Goal: Task Accomplishment & Management: Use online tool/utility

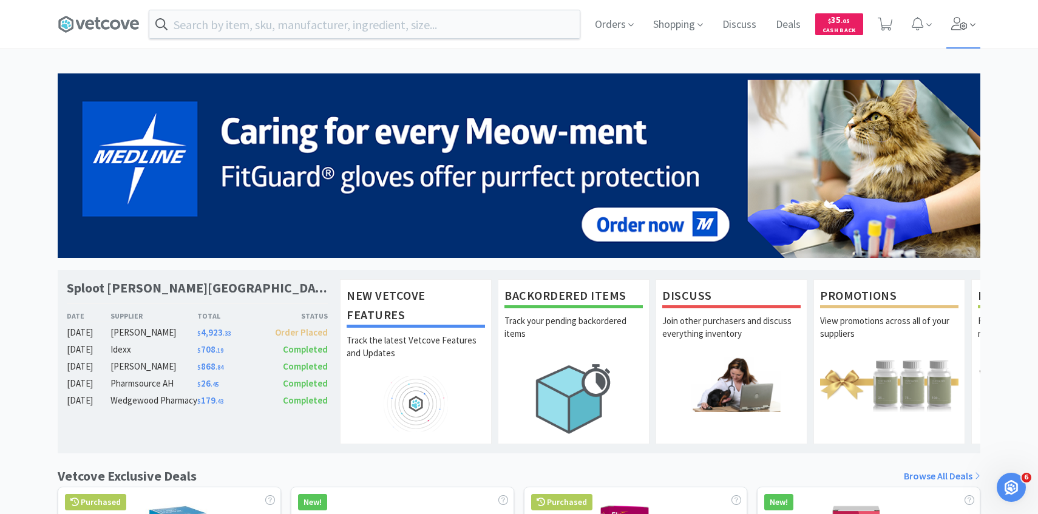
click at [952, 30] on span at bounding box center [964, 24] width 35 height 49
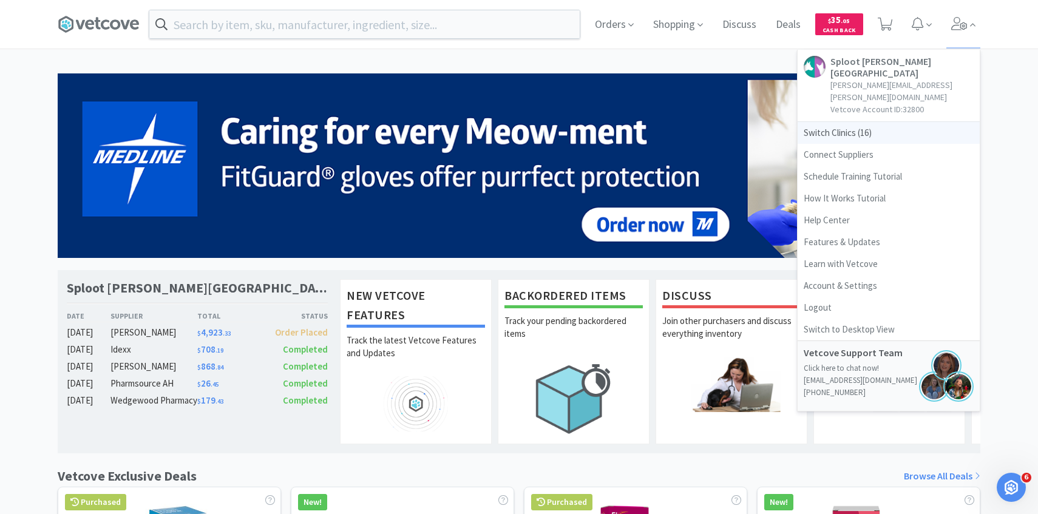
click at [857, 122] on span "Switch Clinics ( 16 )" at bounding box center [889, 133] width 182 height 22
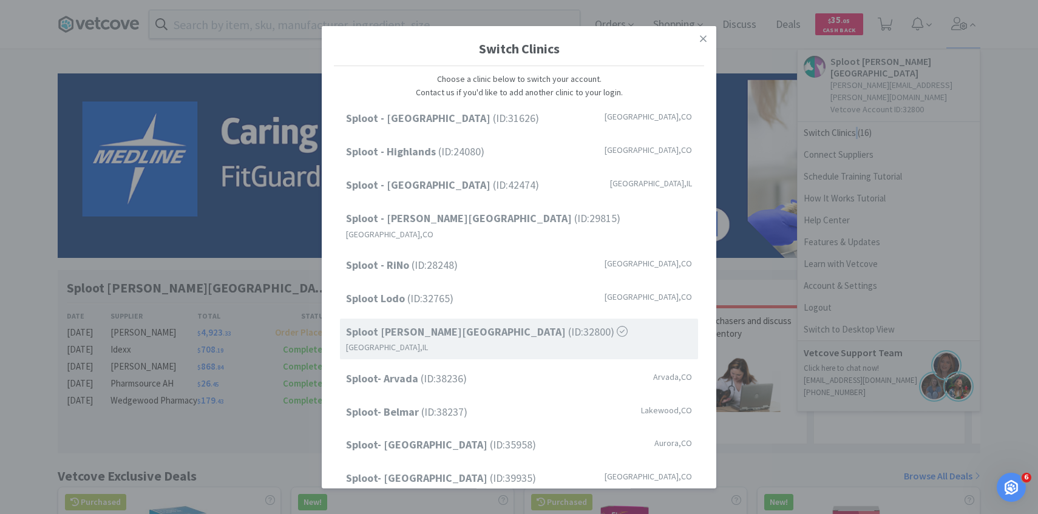
scroll to position [155, 0]
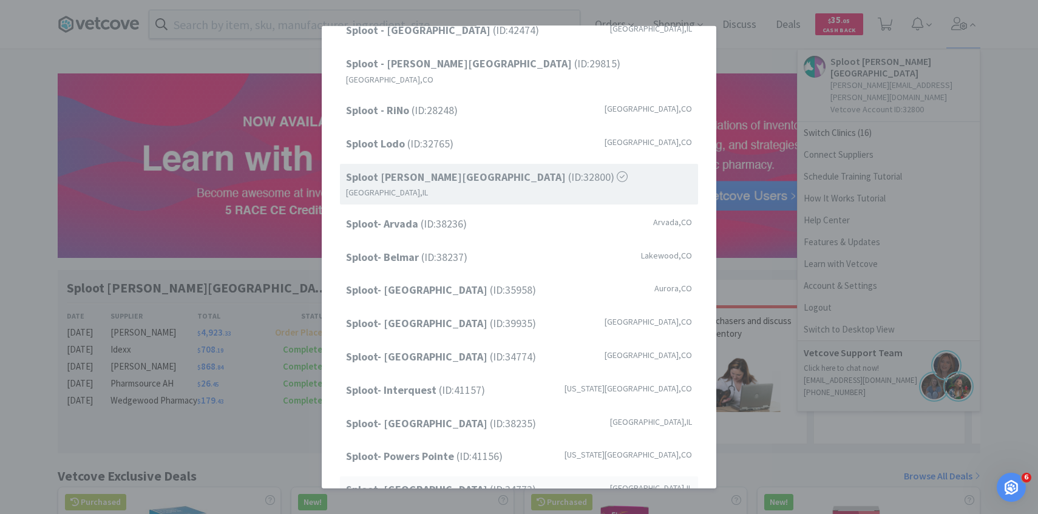
click at [443, 483] on strong "Sploot- [GEOGRAPHIC_DATA]" at bounding box center [418, 490] width 144 height 14
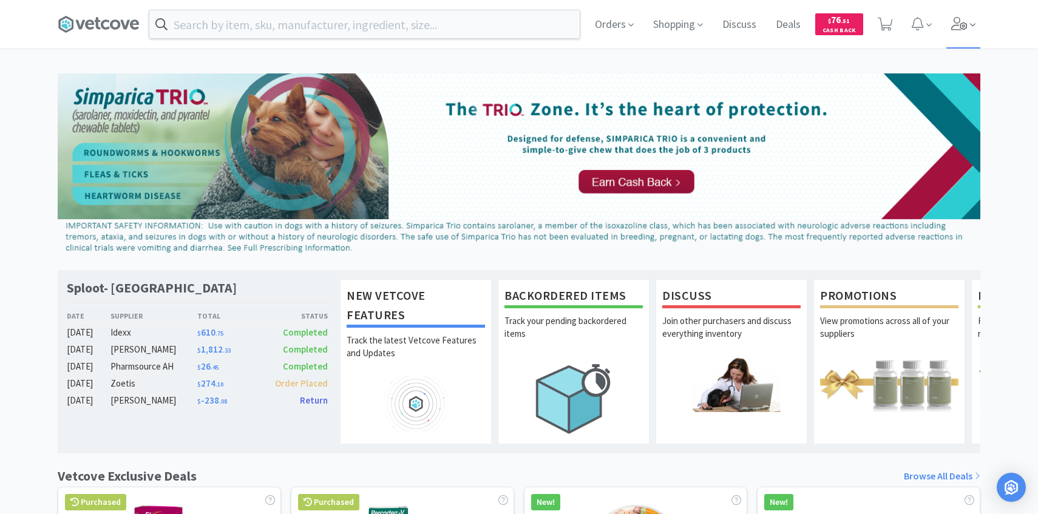
click at [970, 36] on span at bounding box center [964, 24] width 35 height 49
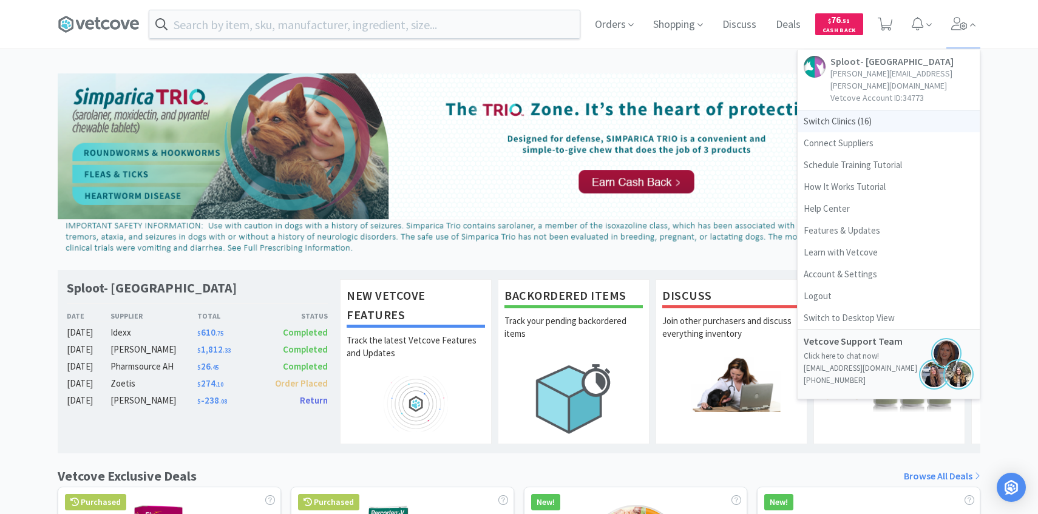
click at [887, 115] on span "Switch Clinics ( 16 )" at bounding box center [889, 122] width 182 height 22
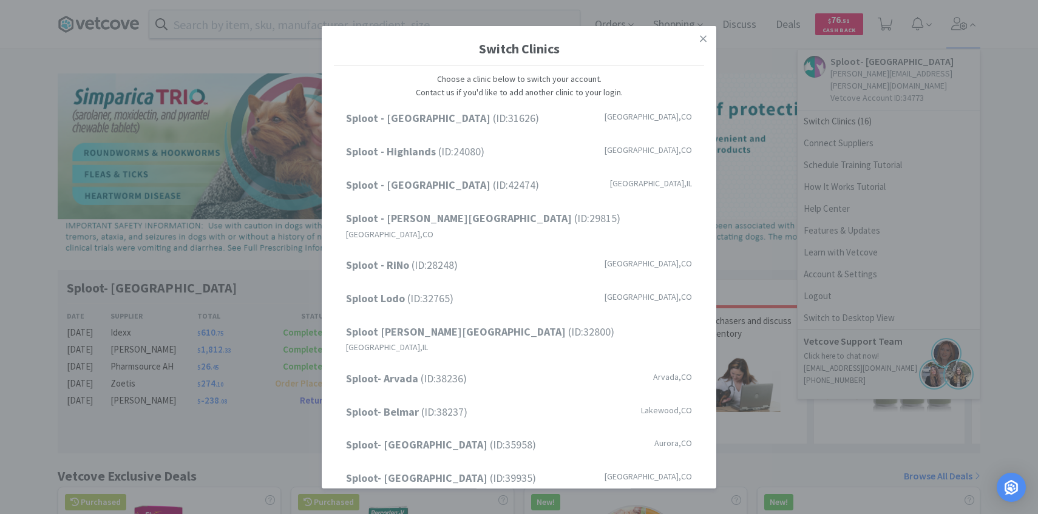
click at [880, 26] on div "Switch Clinics Choose a clinic below to switch your account. Contact us if you'…" at bounding box center [519, 257] width 1038 height 514
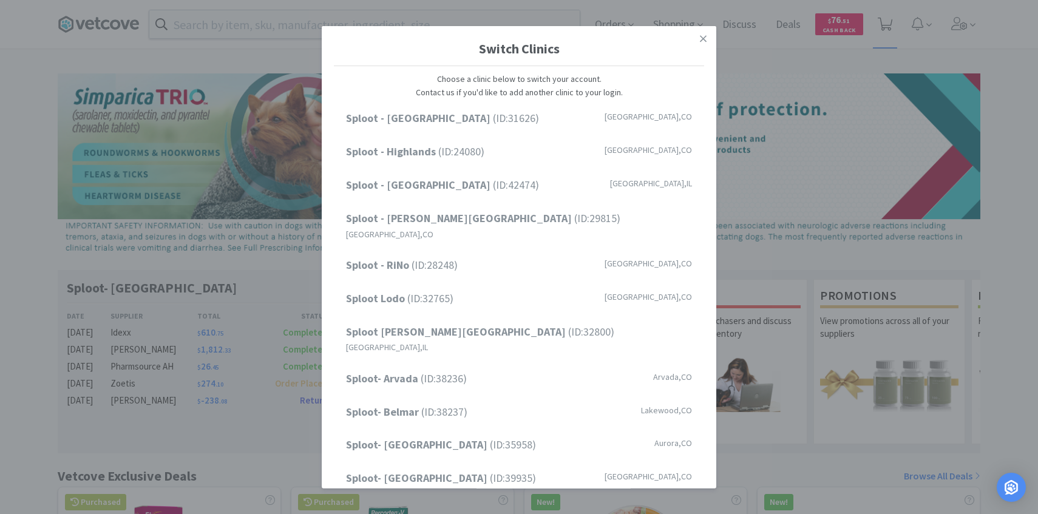
click at [884, 26] on icon at bounding box center [885, 24] width 15 height 13
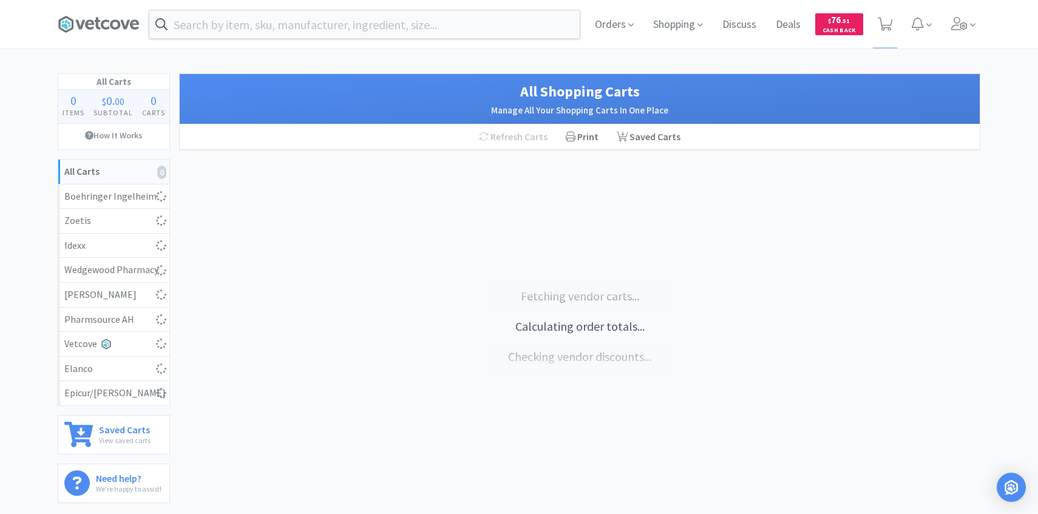
select select "2"
select select "1"
select select "2"
select select "1"
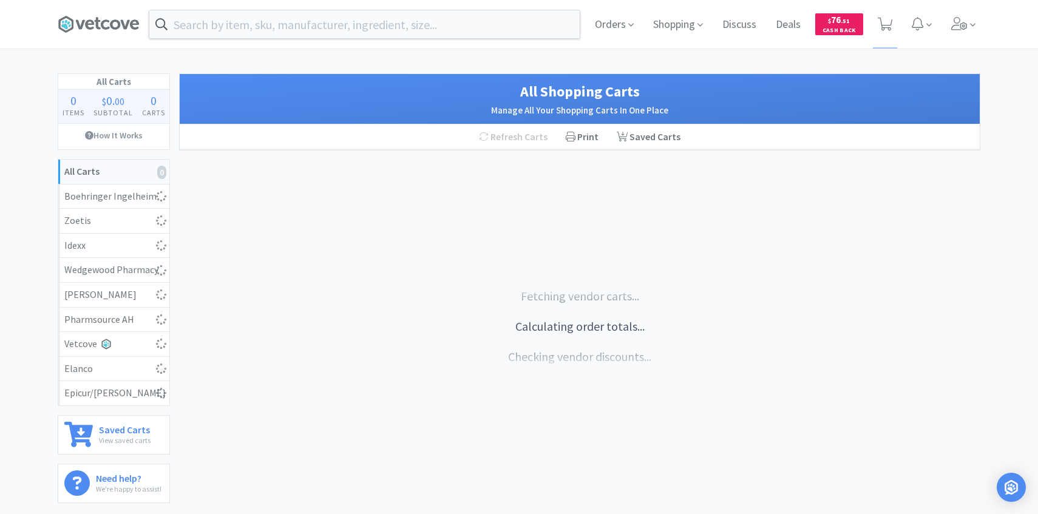
select select "2"
select select "1"
select select "3"
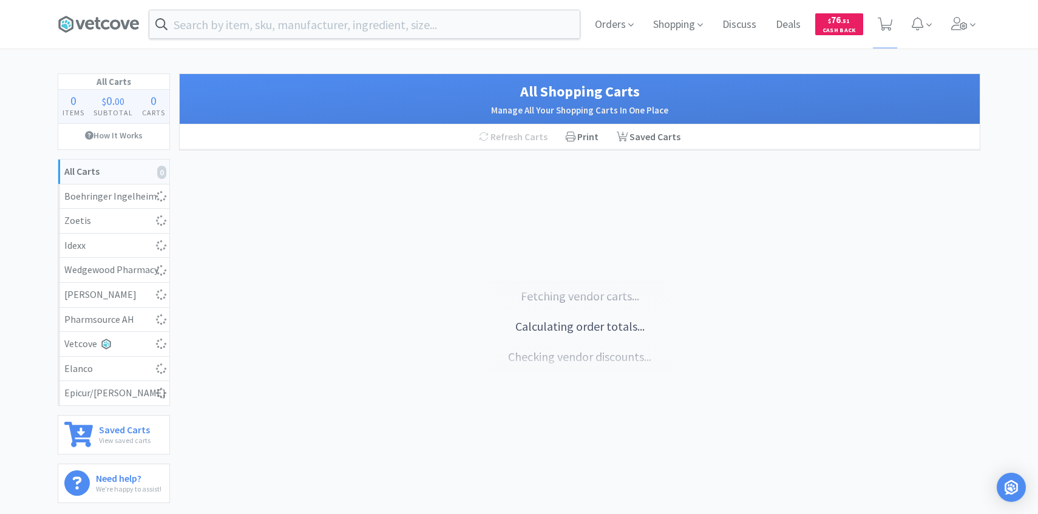
select select "4"
select select "3"
select select "1"
select select "6"
select select "1"
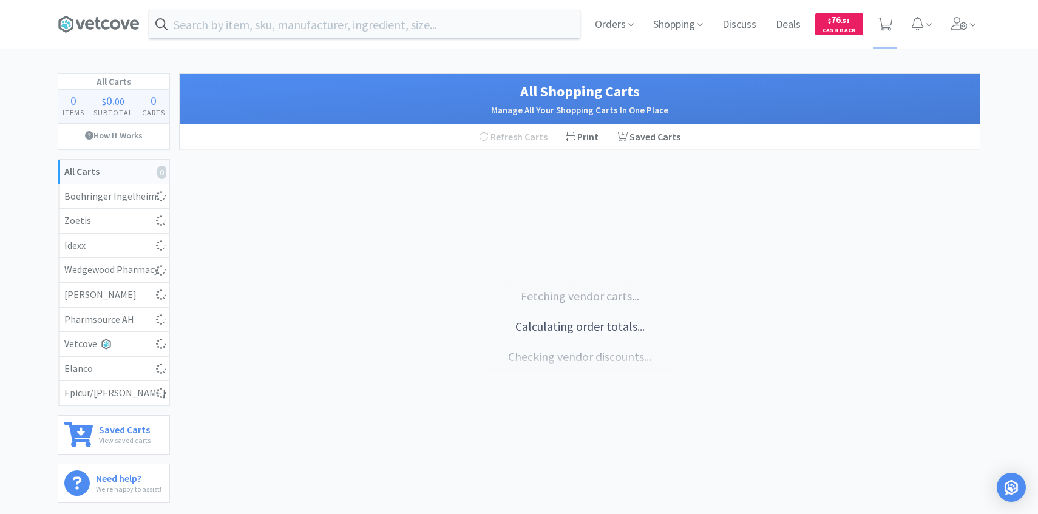
select select "1"
select select "2"
select select "1"
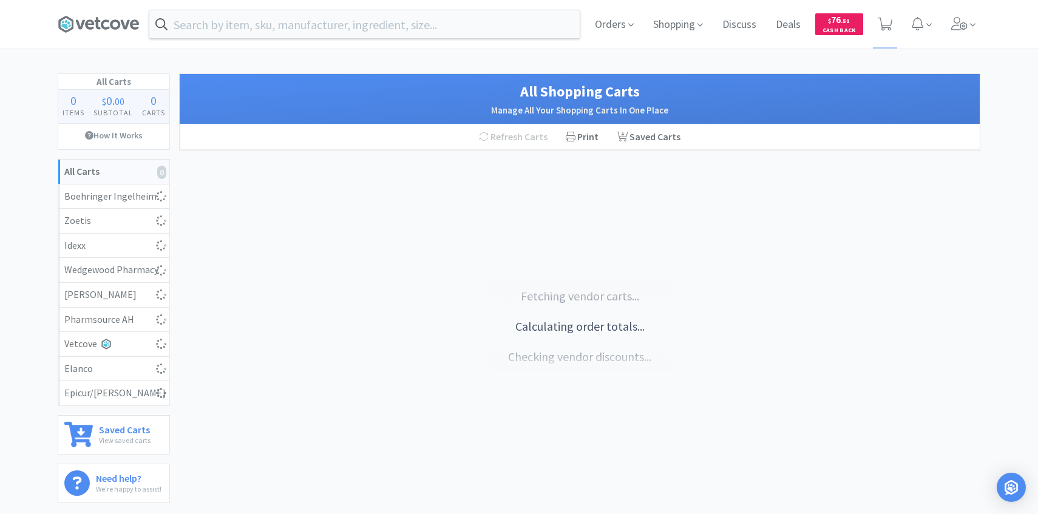
select select "3"
select select "1"
select select "2"
select select "3"
select select "2"
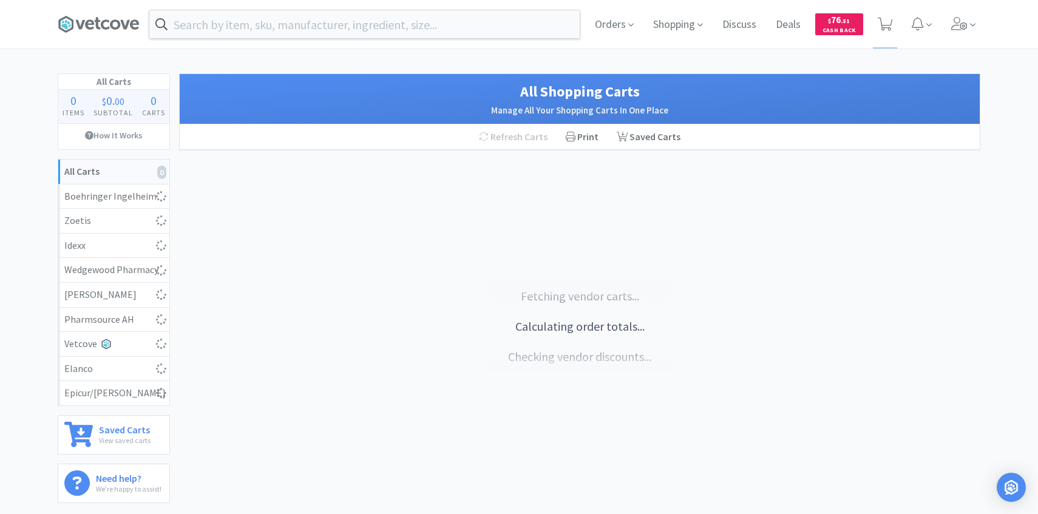
select select "3"
select select "1"
select select "4"
select select "6"
select select "1"
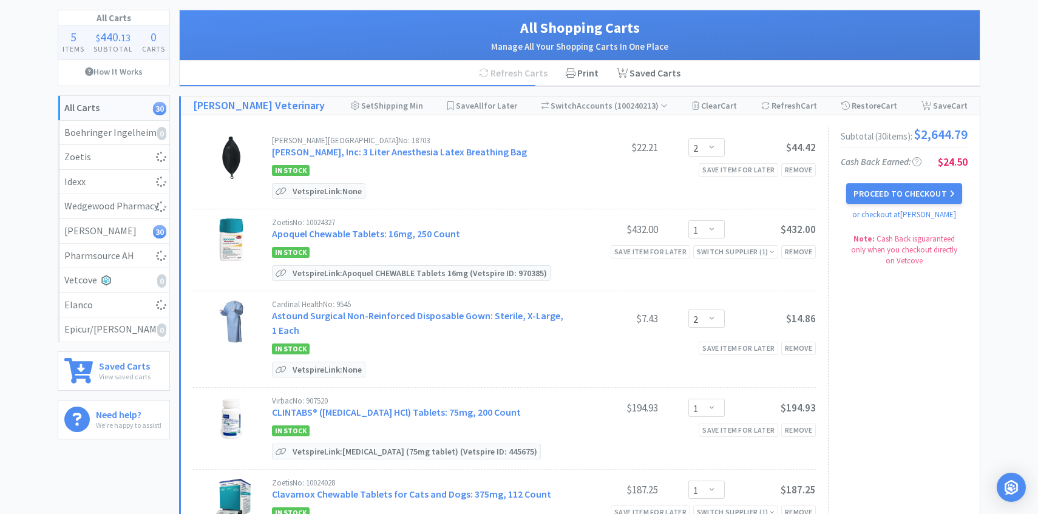
select select "10"
select select "1"
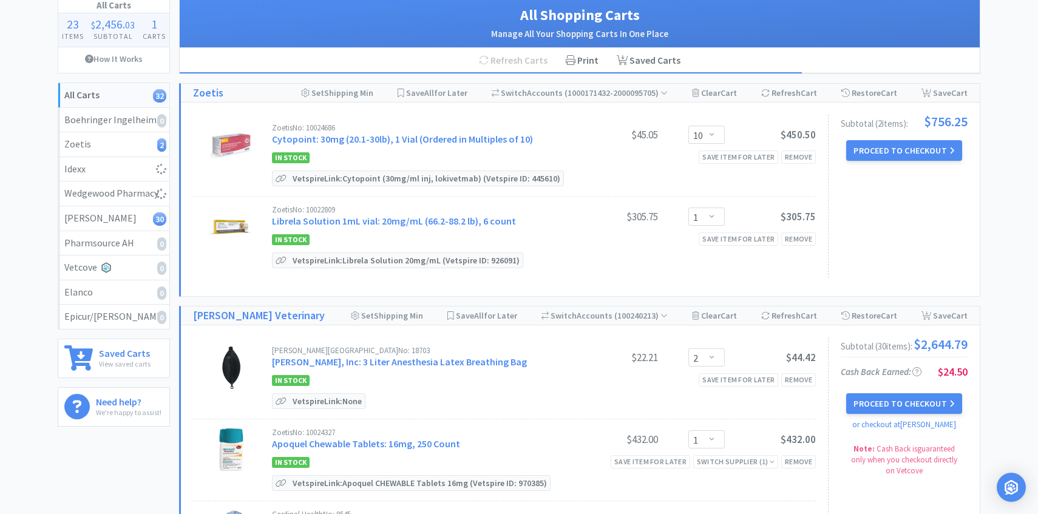
scroll to position [82, 0]
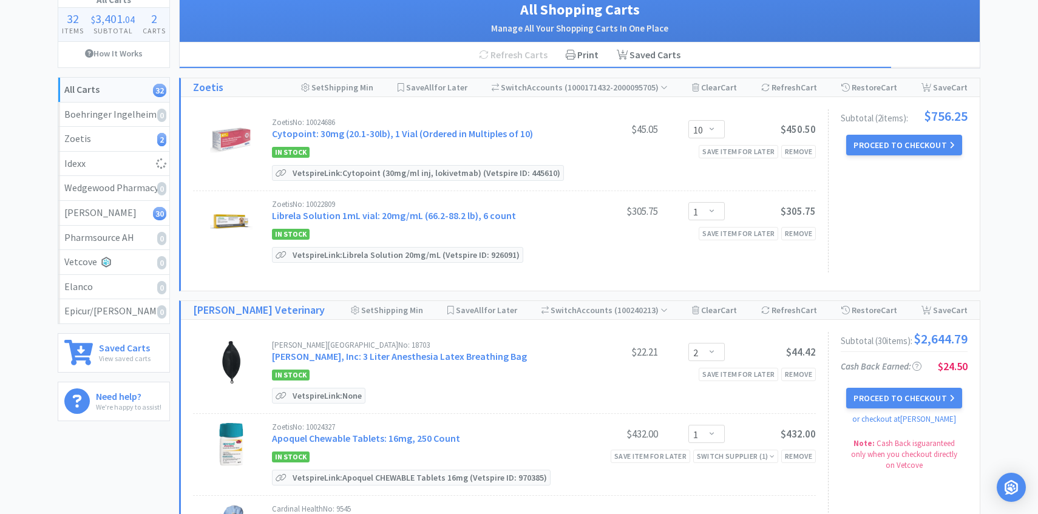
select select "2"
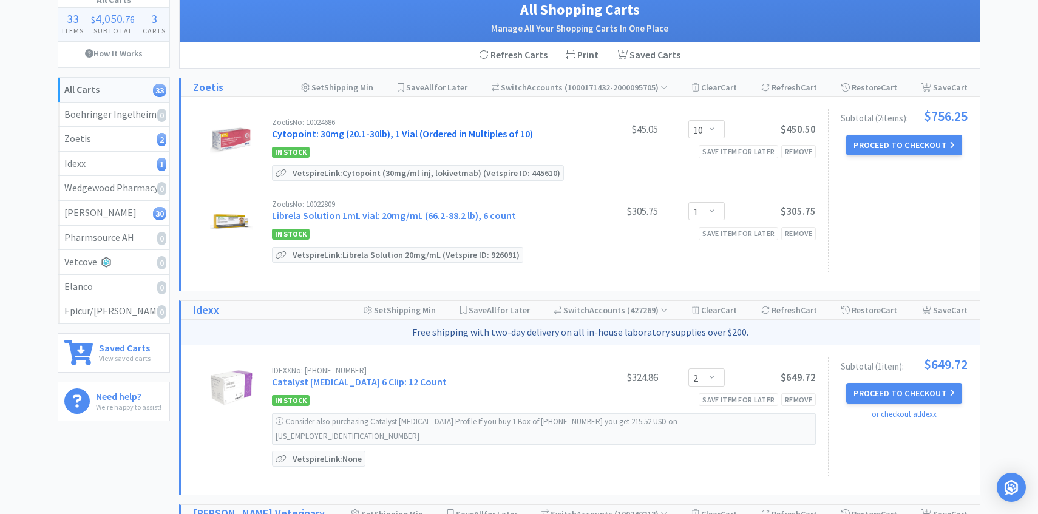
click at [452, 129] on link "Cytopoint: 30mg (20.1-30lb), 1 Vial (Ordered in Multiples of 10)" at bounding box center [402, 134] width 261 height 12
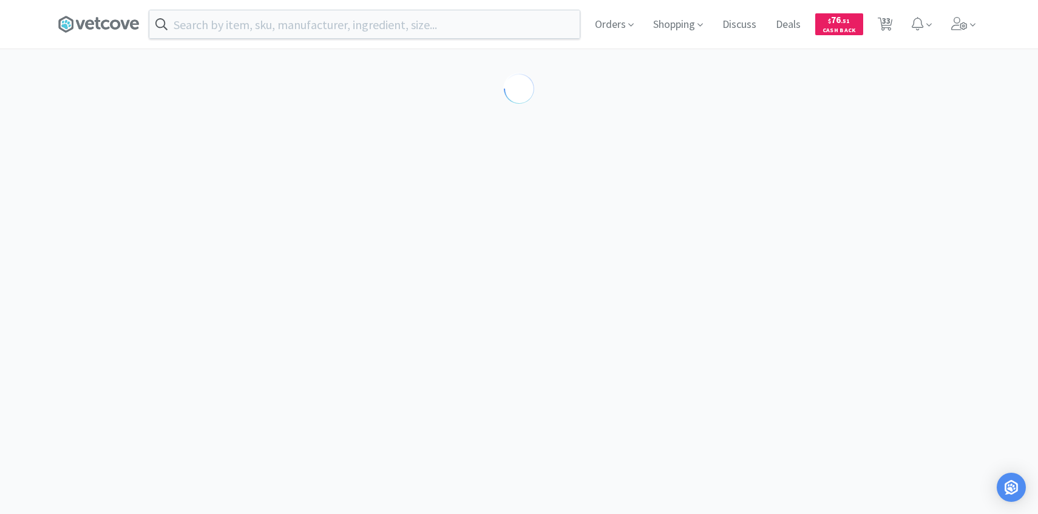
select select "298732"
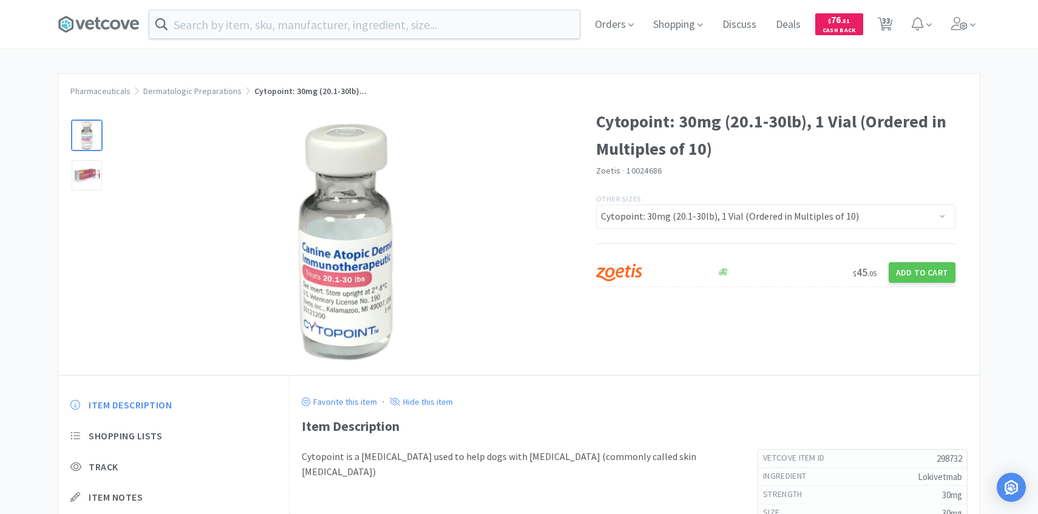
select select "10"
select select "1"
select select "2"
select select "1"
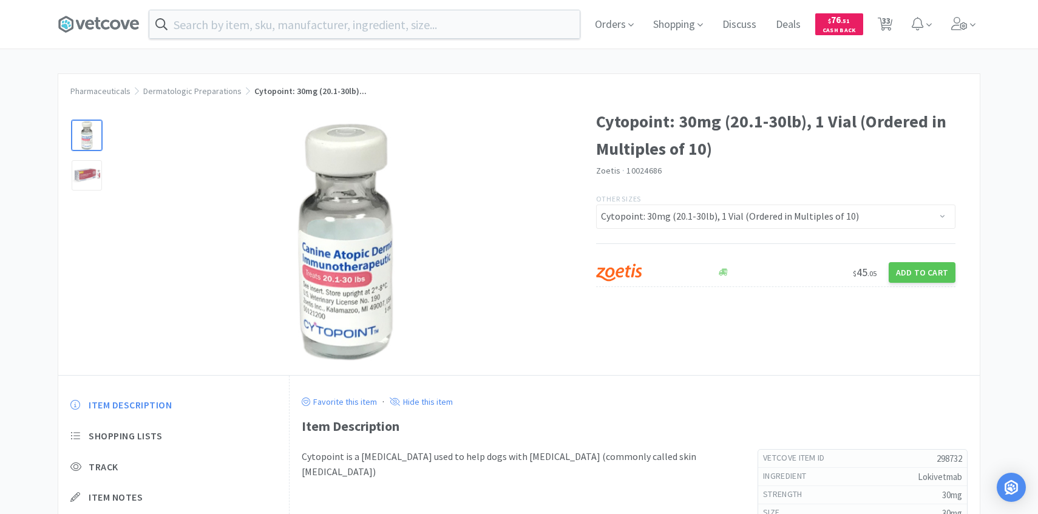
select select "2"
select select "1"
select select "2"
select select "1"
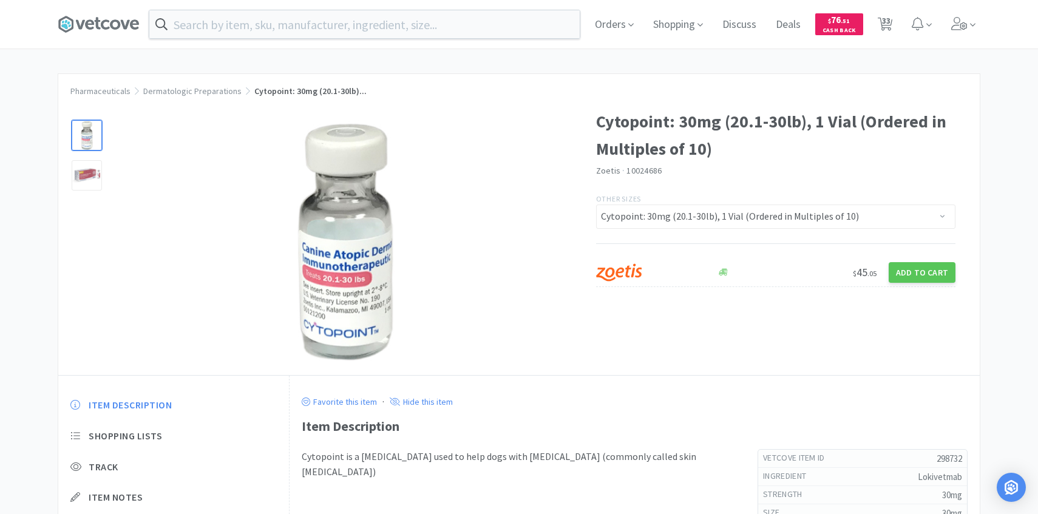
select select "1"
select select "3"
select select "4"
select select "3"
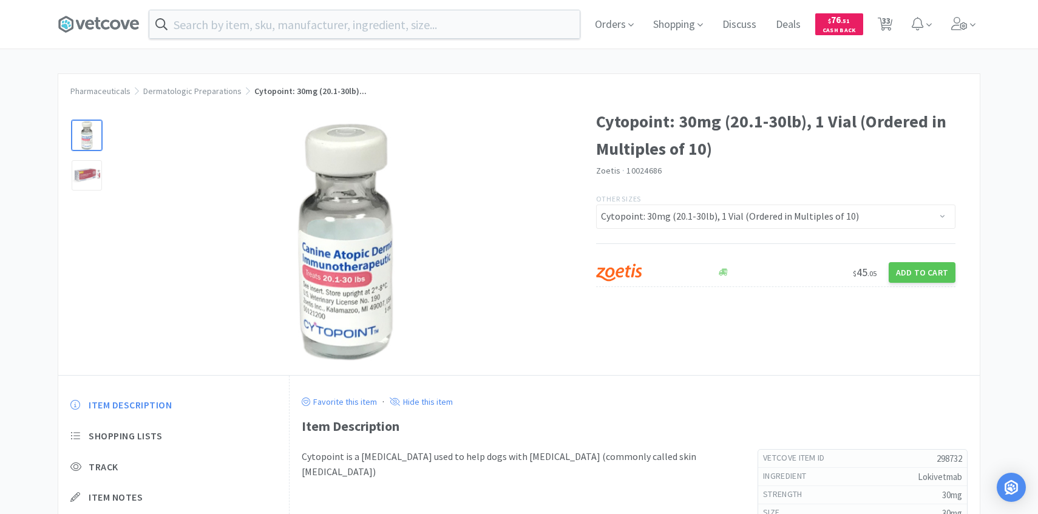
select select "1"
select select "6"
select select "1"
select select "2"
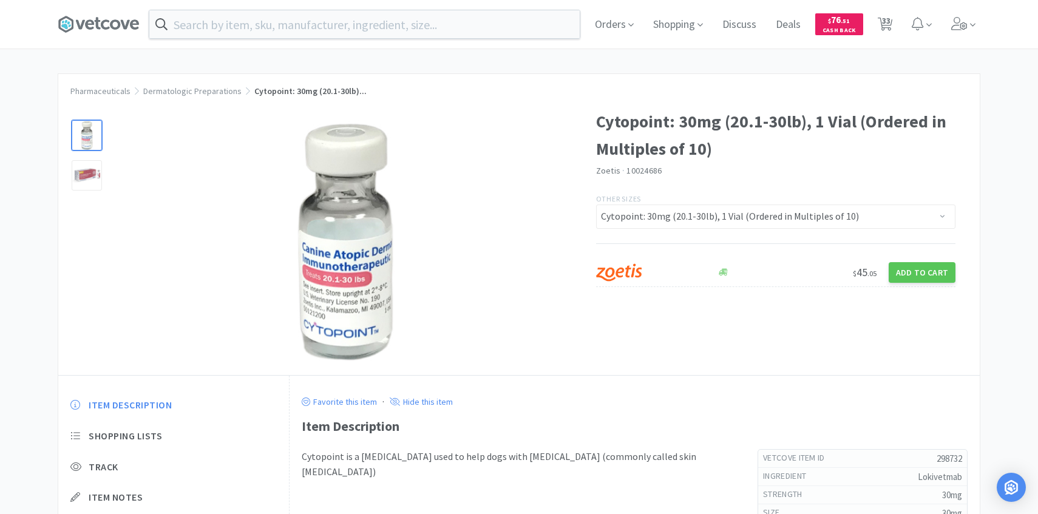
select select "1"
select select "3"
select select "1"
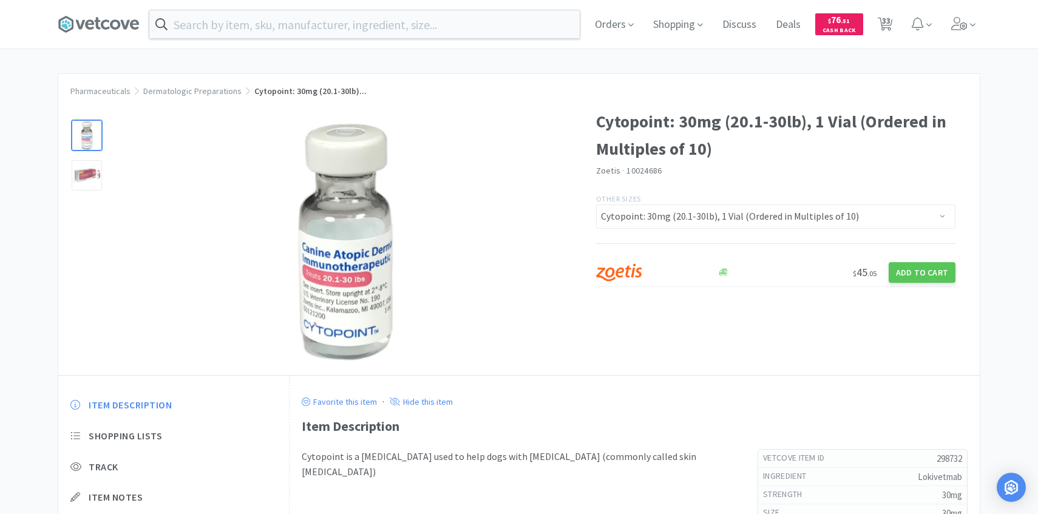
select select "2"
select select "3"
select select "2"
select select "3"
select select "1"
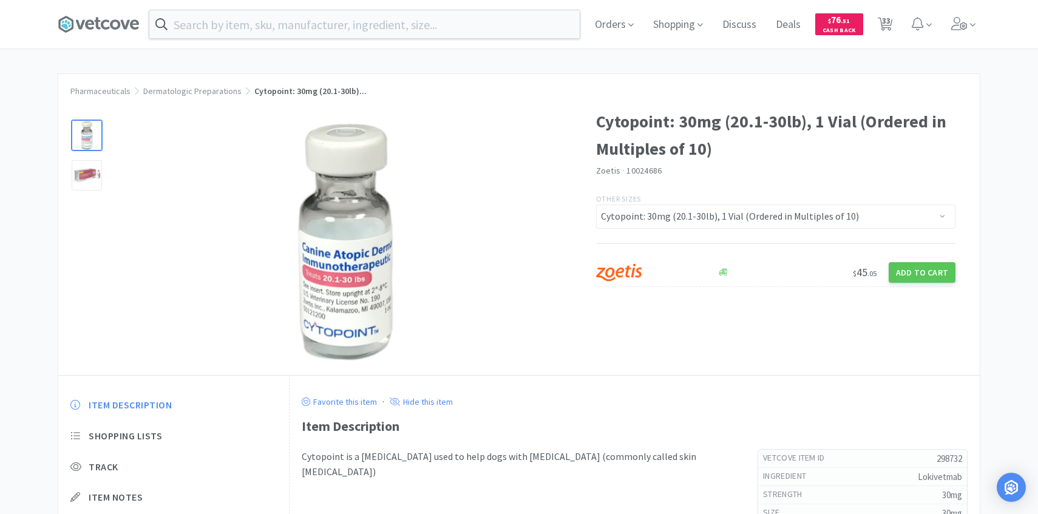
select select "4"
select select "6"
select select "1"
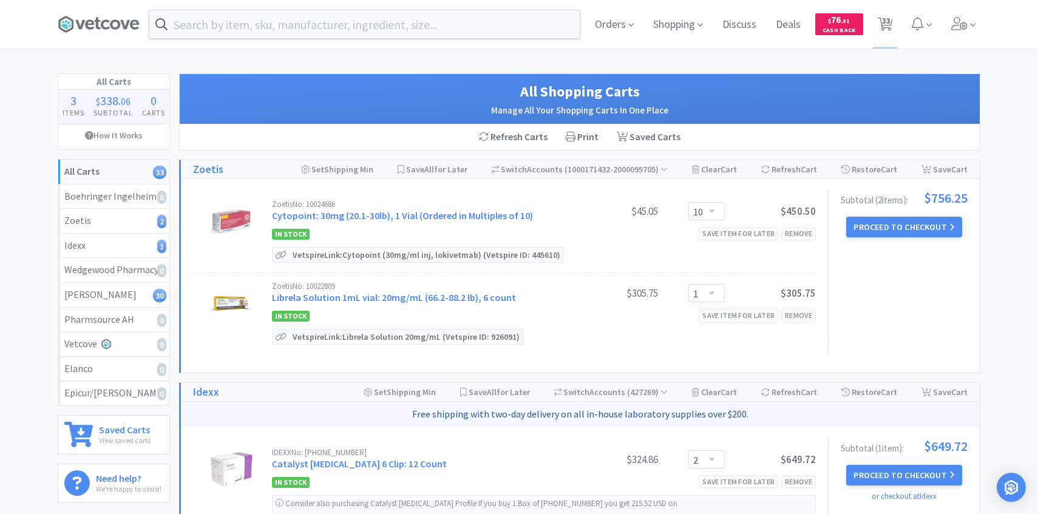
scroll to position [82, 0]
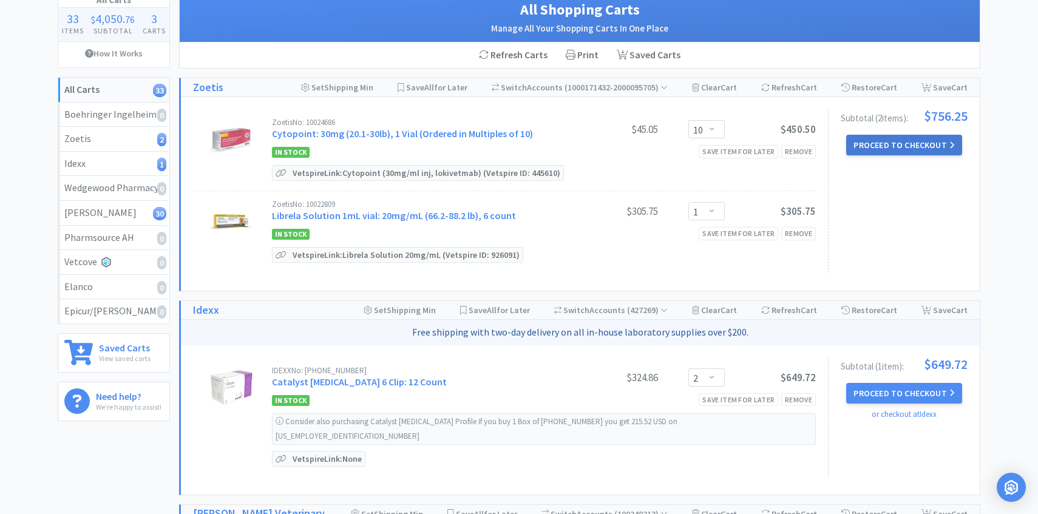
click at [894, 149] on button "Proceed to Checkout" at bounding box center [904, 145] width 115 height 21
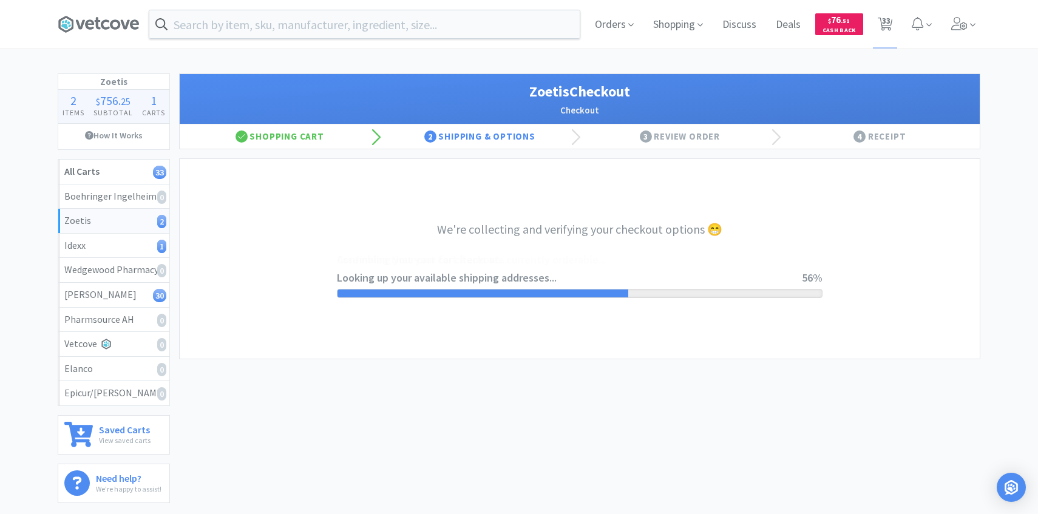
select select "invoice"
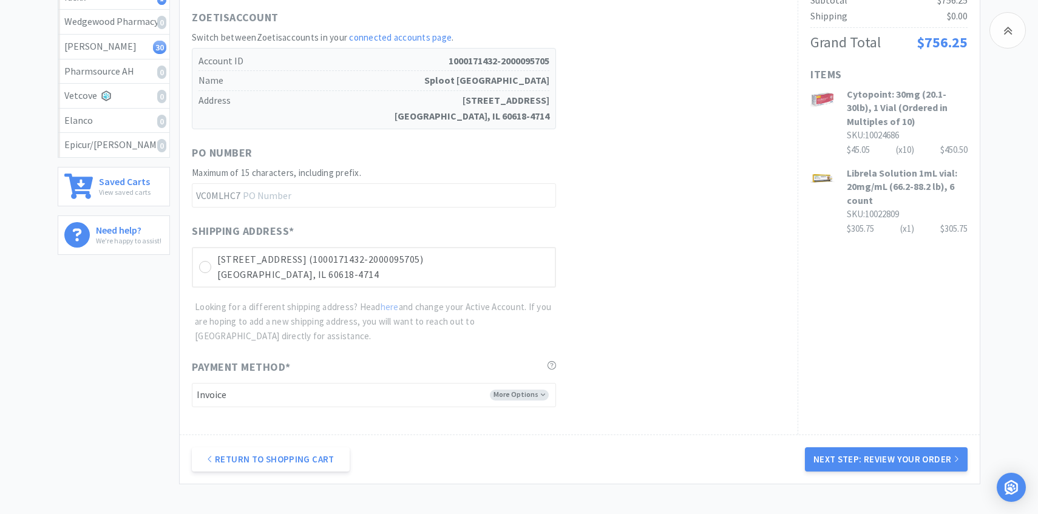
scroll to position [253, 0]
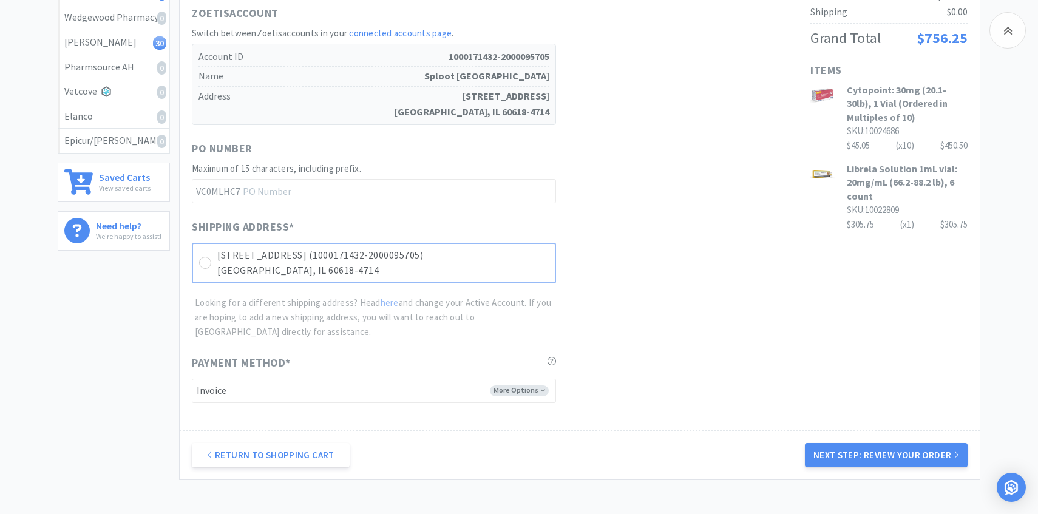
click at [534, 253] on p "[STREET_ADDRESS] (1000171432-2000095705)" at bounding box center [383, 256] width 332 height 16
click at [811, 445] on button "Next Step: Review Your Order" at bounding box center [886, 455] width 163 height 24
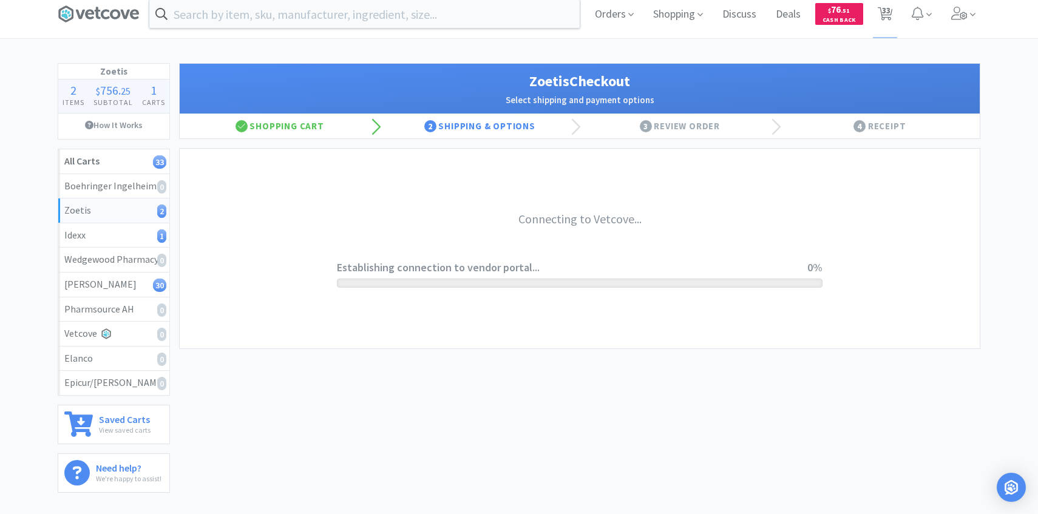
scroll to position [0, 0]
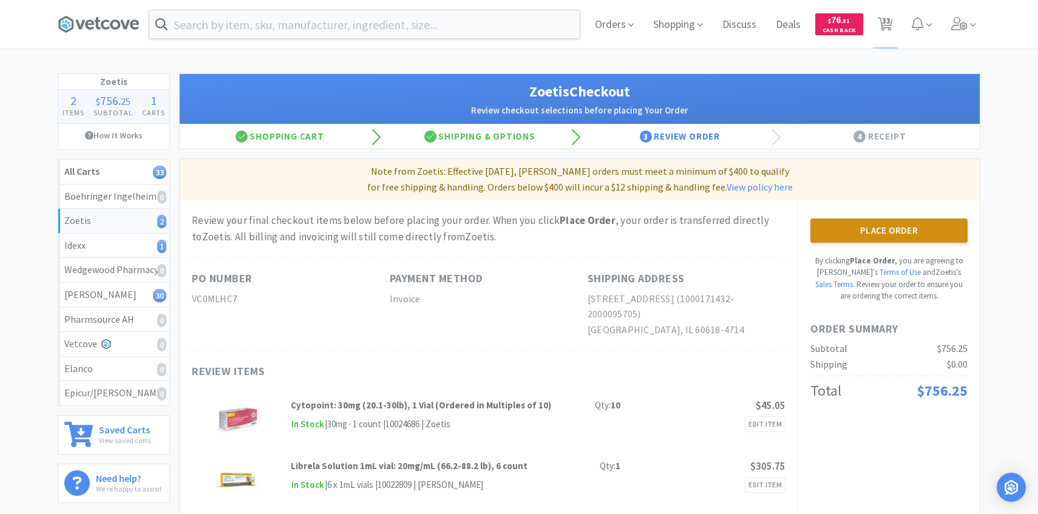
click at [842, 240] on button "Place Order" at bounding box center [889, 231] width 157 height 24
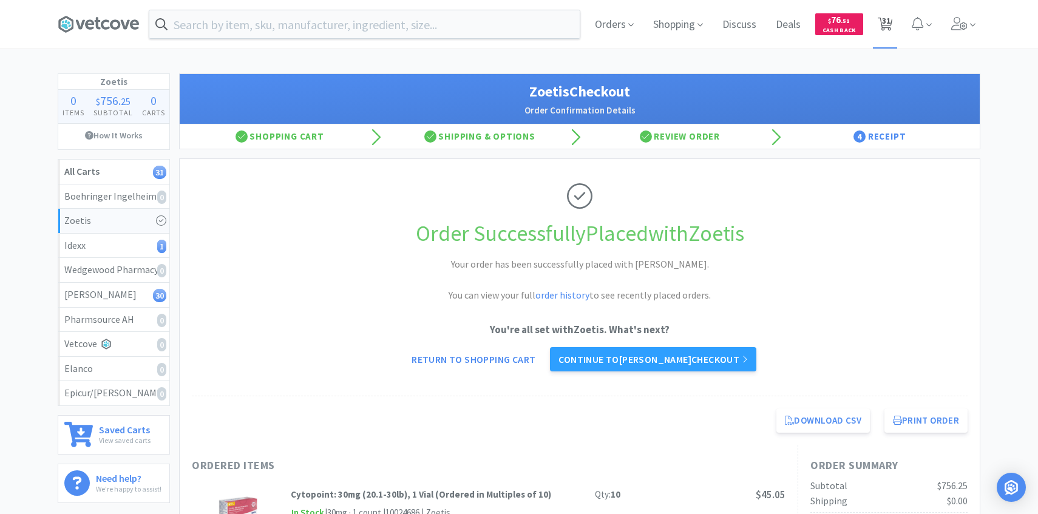
click at [885, 24] on span "31" at bounding box center [886, 20] width 9 height 49
select select "2"
select select "1"
select select "2"
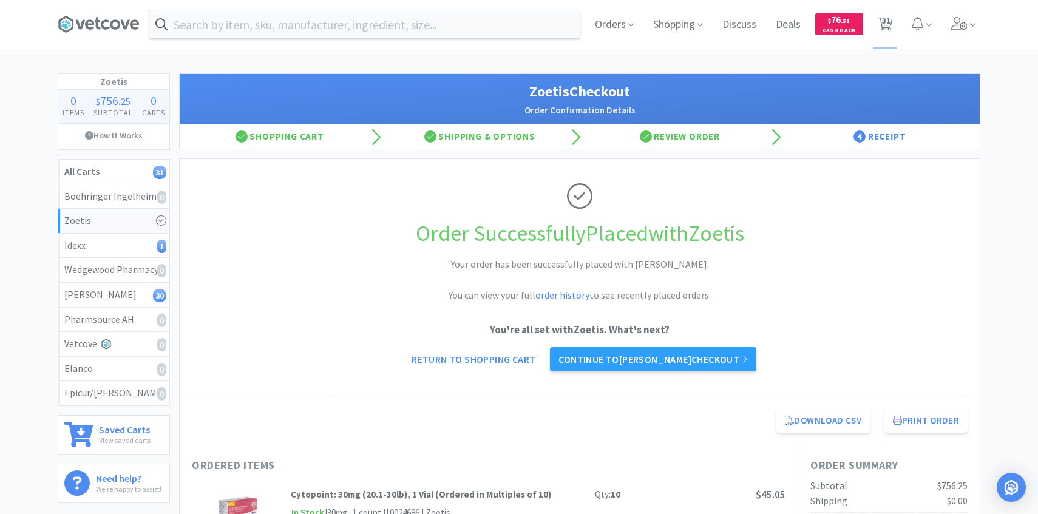
select select "1"
select select "2"
select select "1"
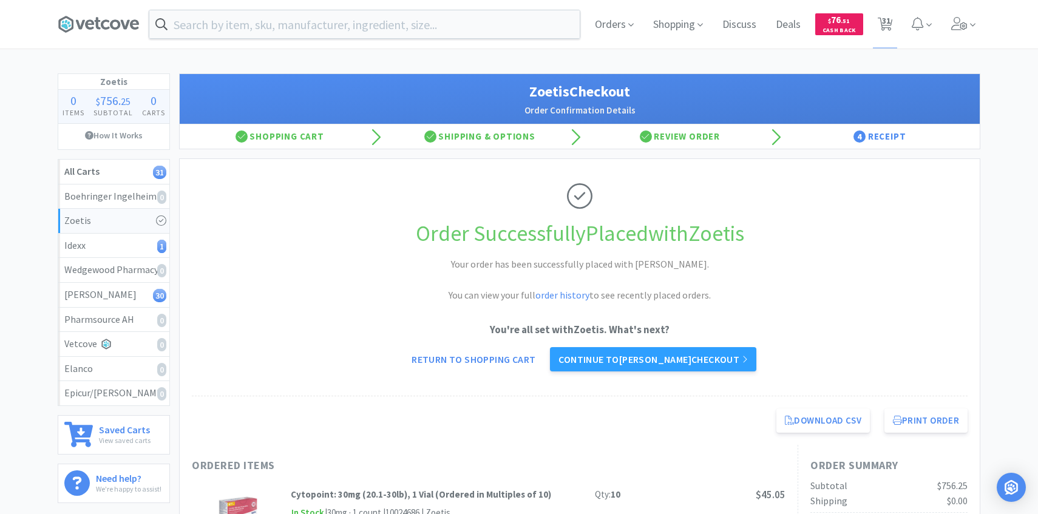
select select "1"
select select "3"
select select "4"
select select "3"
select select "1"
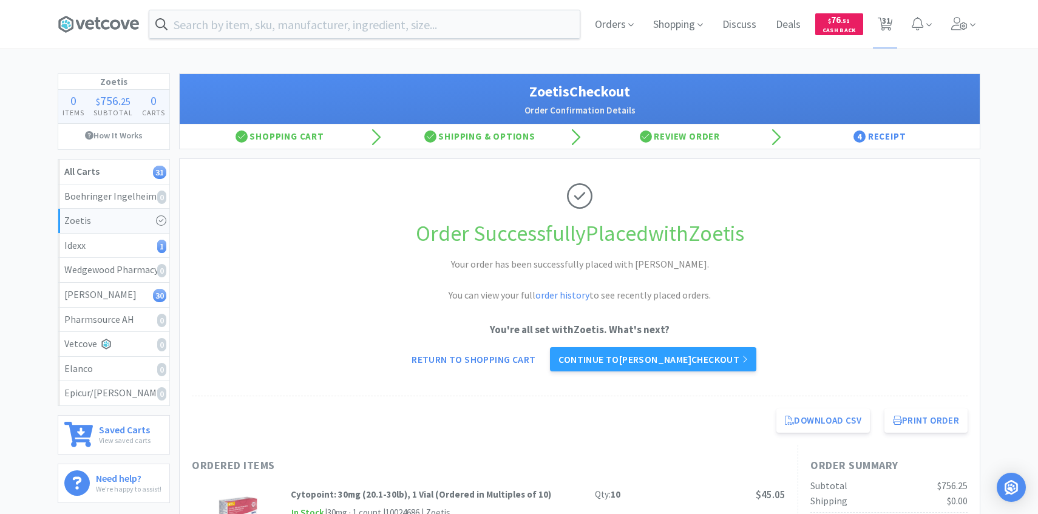
select select "6"
select select "1"
select select "2"
select select "1"
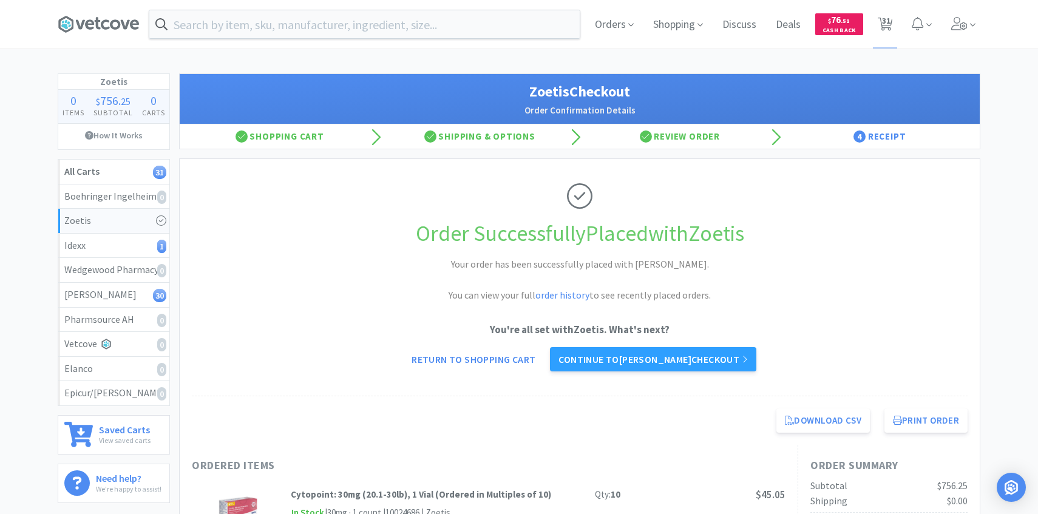
select select "1"
select select "3"
select select "1"
select select "2"
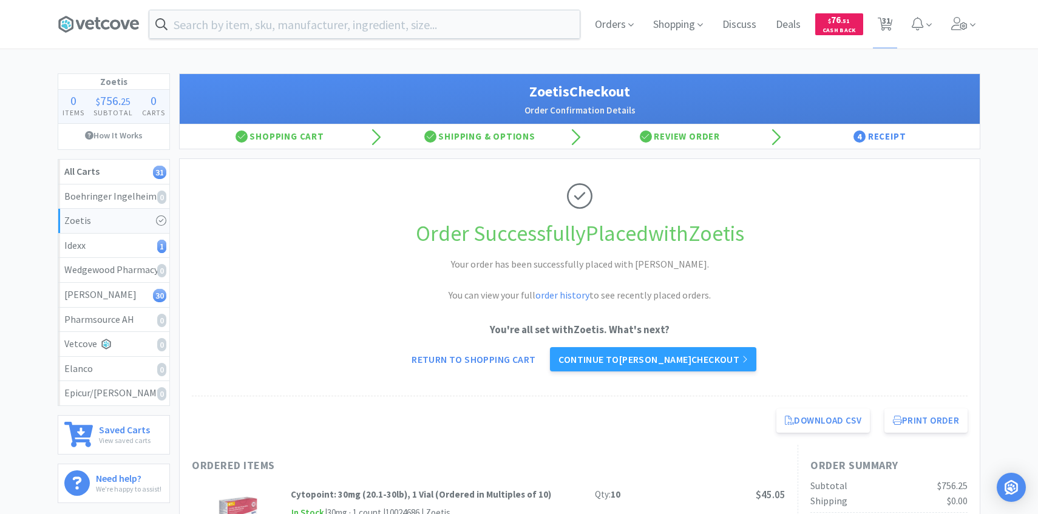
select select "3"
select select "2"
select select "3"
select select "1"
select select "4"
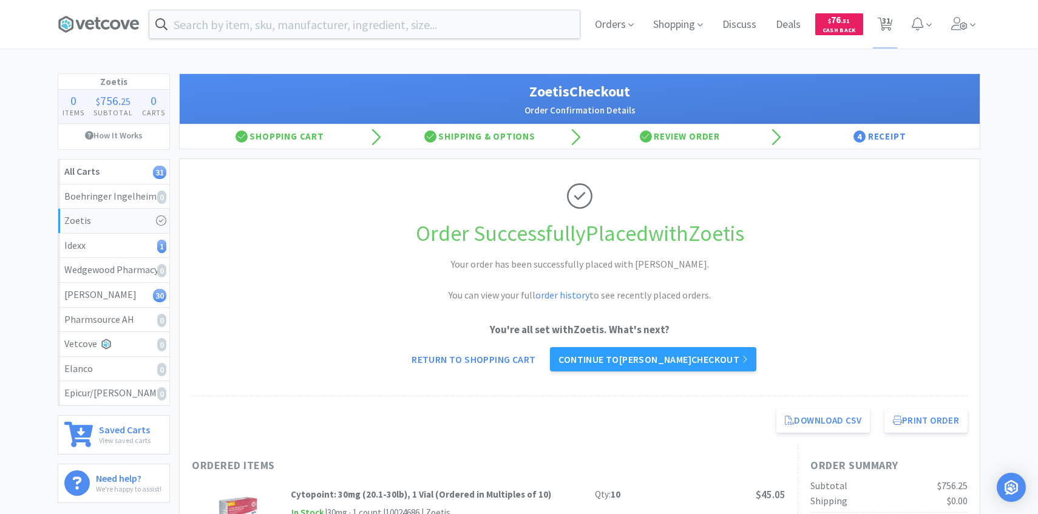
select select "6"
select select "1"
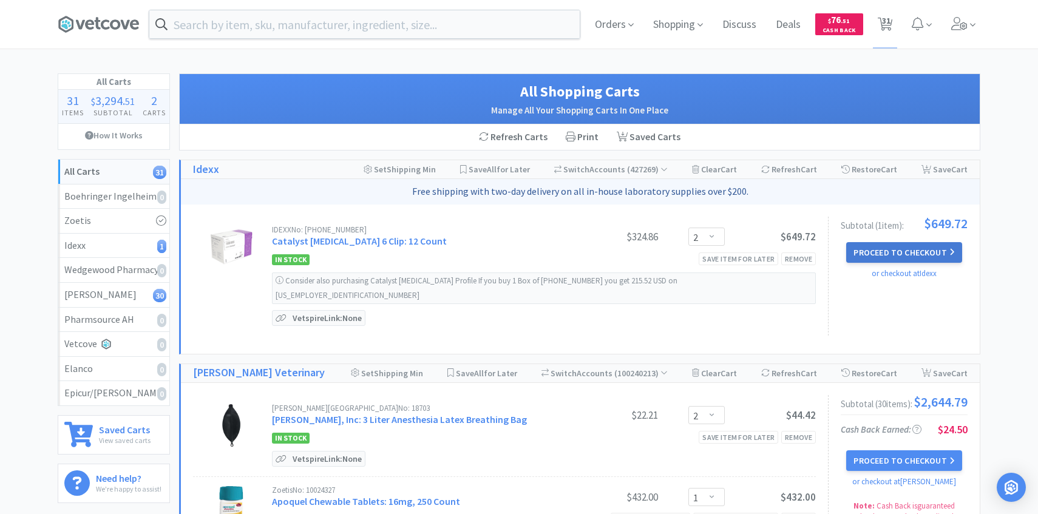
click at [894, 247] on button "Proceed to Checkout" at bounding box center [904, 252] width 115 height 21
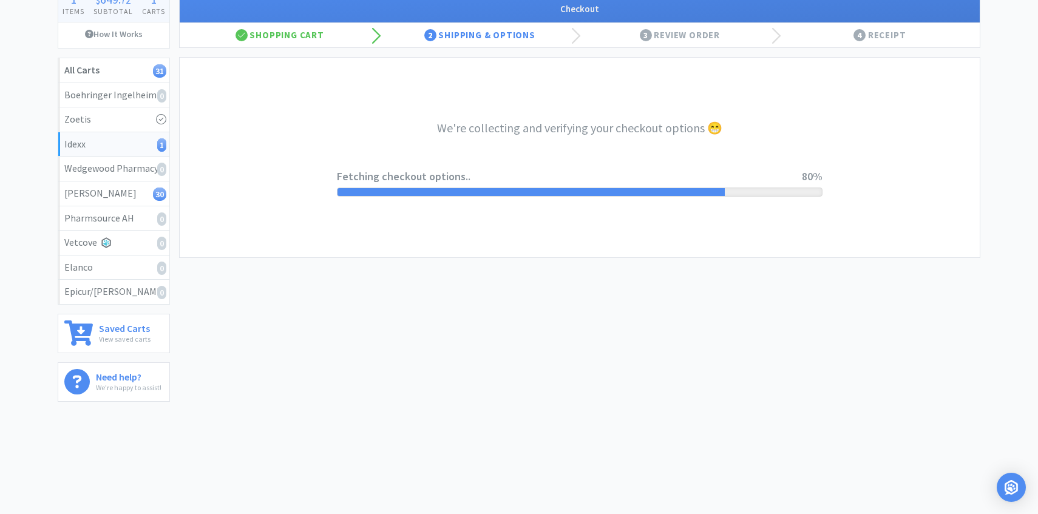
select select "904"
select select "003"
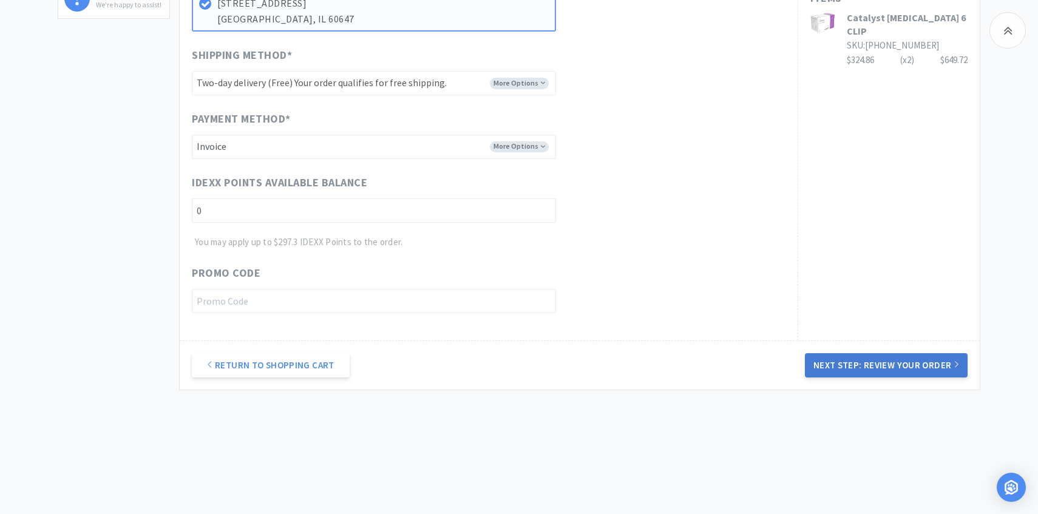
click at [904, 361] on button "Next Step: Review Your Order" at bounding box center [886, 365] width 163 height 24
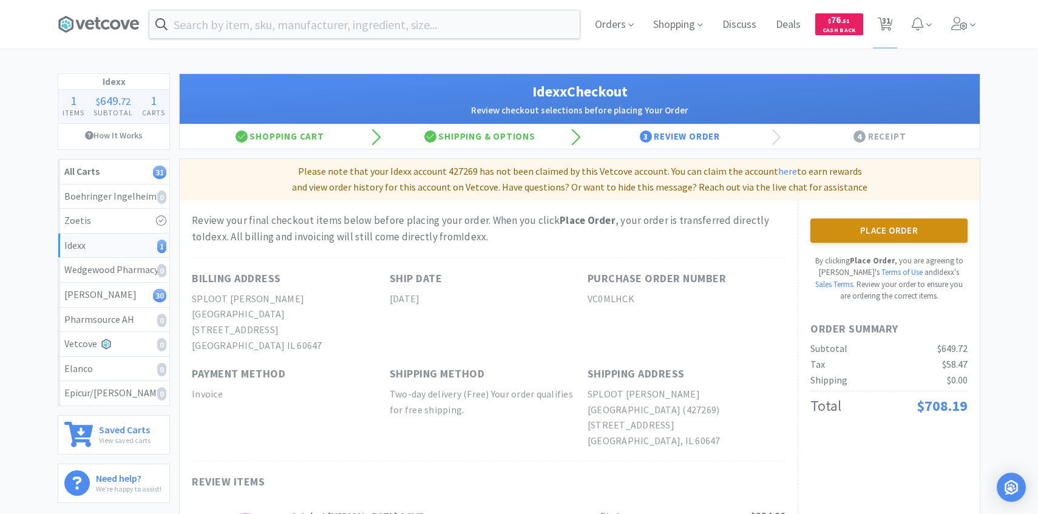
click at [826, 228] on button "Place Order" at bounding box center [889, 231] width 157 height 24
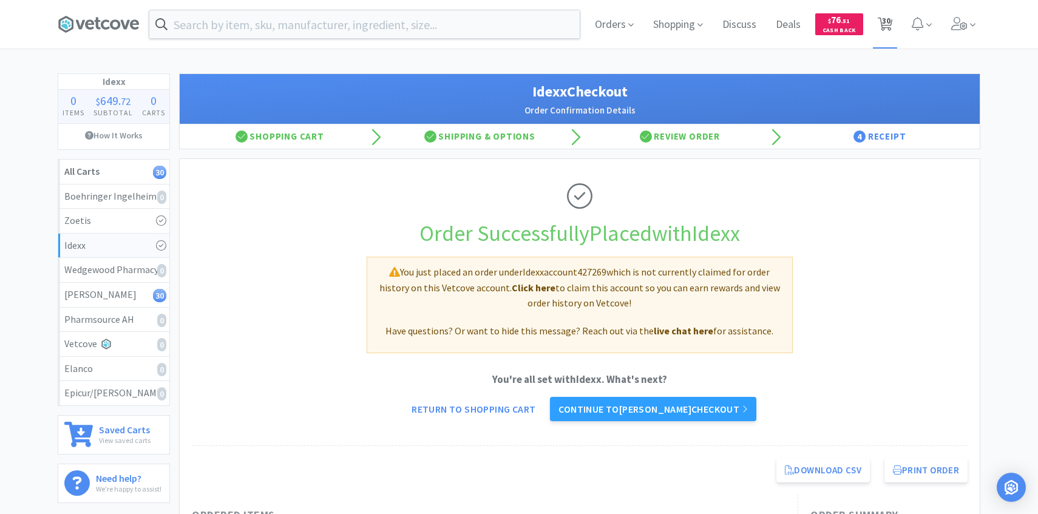
click at [888, 35] on span "30" at bounding box center [886, 20] width 9 height 49
select select "2"
select select "1"
select select "2"
select select "1"
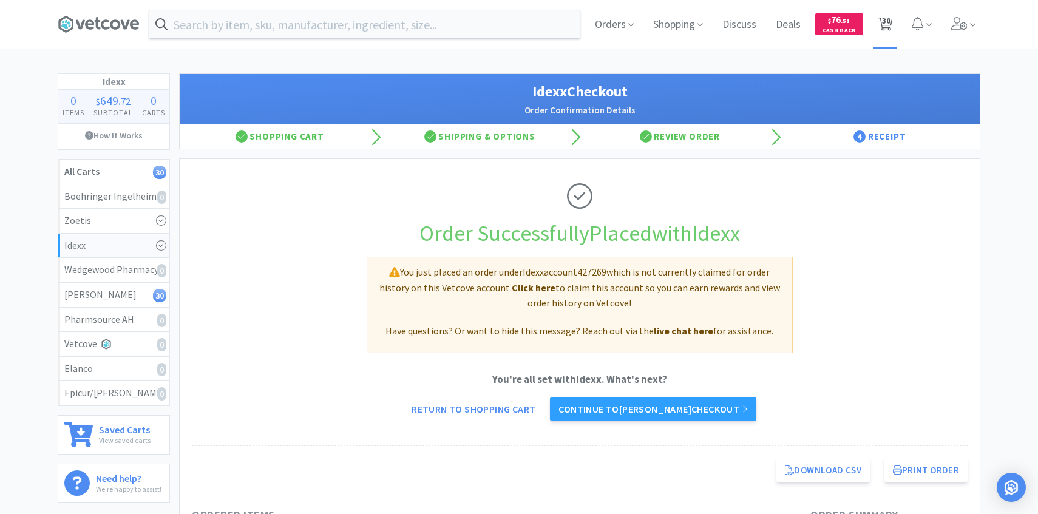
select select "1"
select select "2"
select select "1"
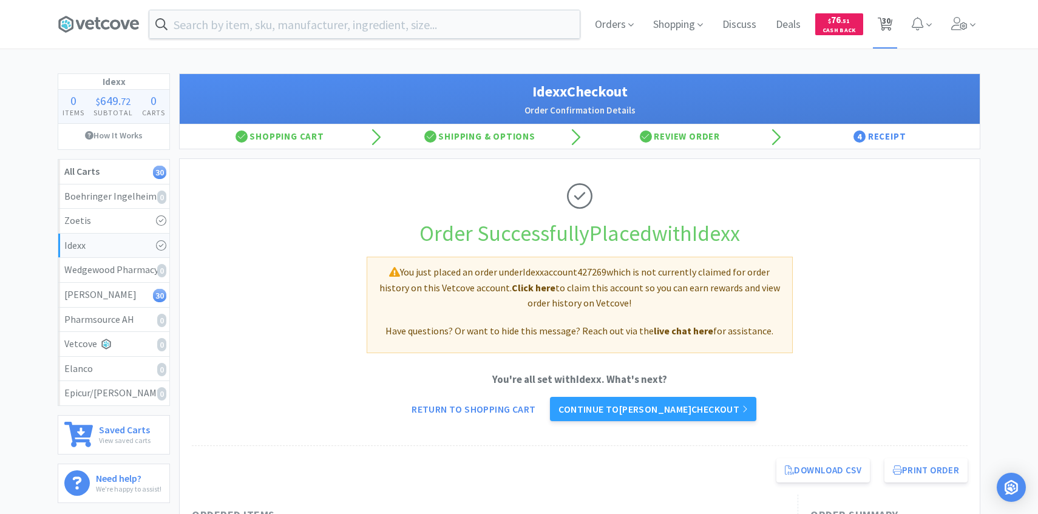
select select "3"
select select "4"
select select "3"
select select "1"
select select "6"
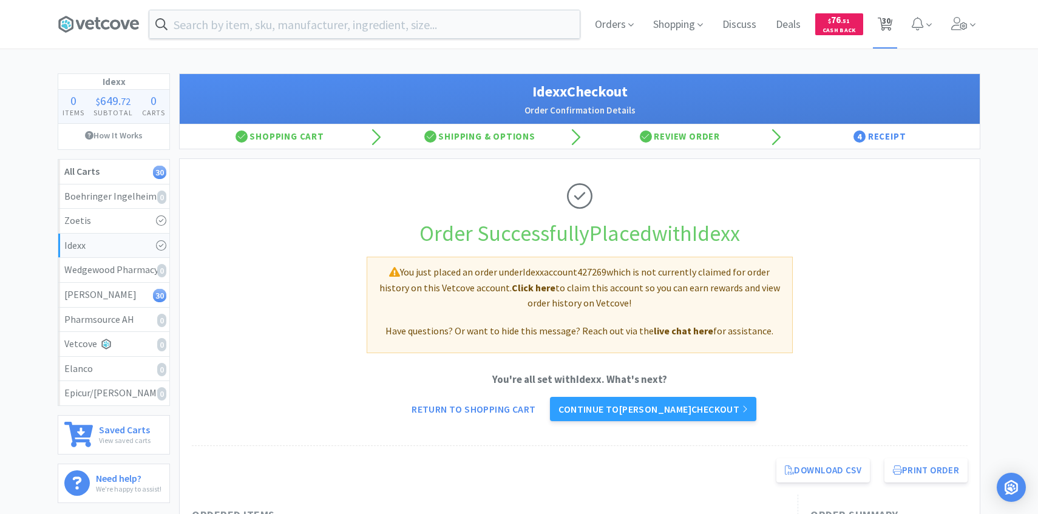
select select "1"
select select "2"
select select "1"
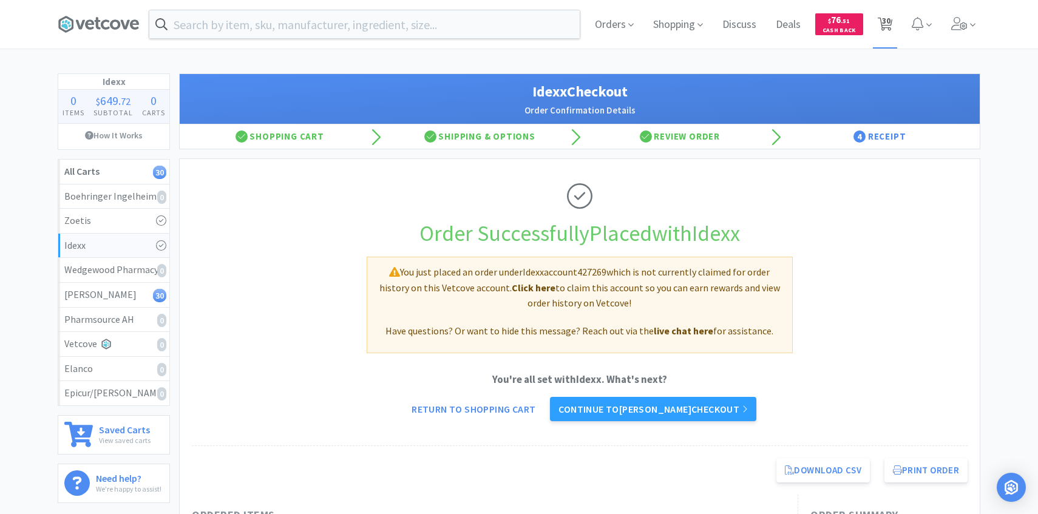
select select "1"
select select "3"
select select "1"
select select "2"
select select "3"
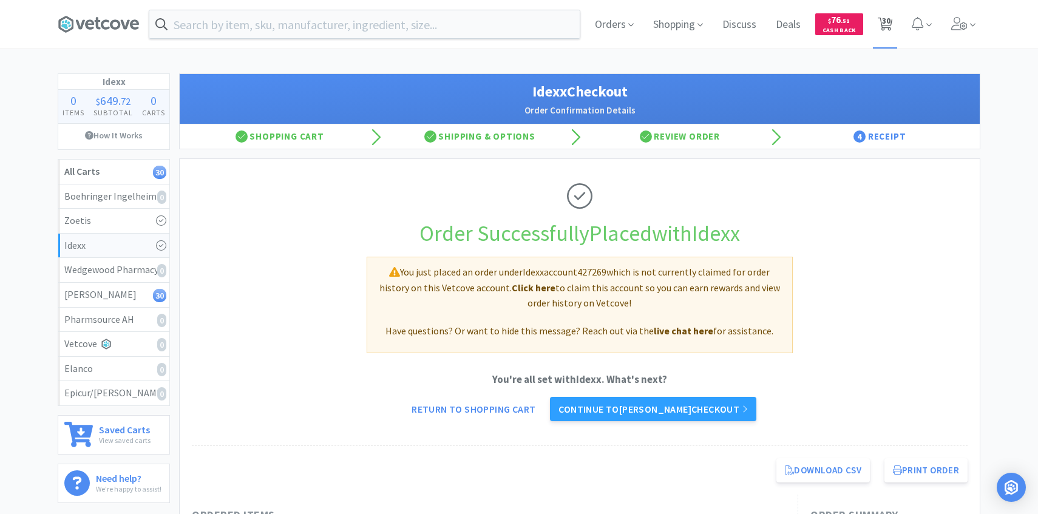
select select "2"
select select "3"
select select "1"
select select "4"
select select "6"
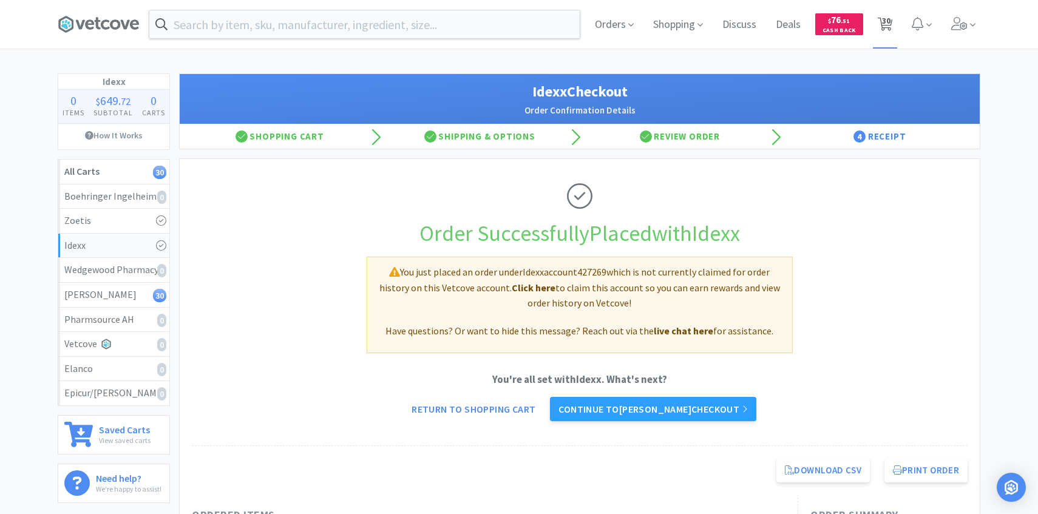
select select "1"
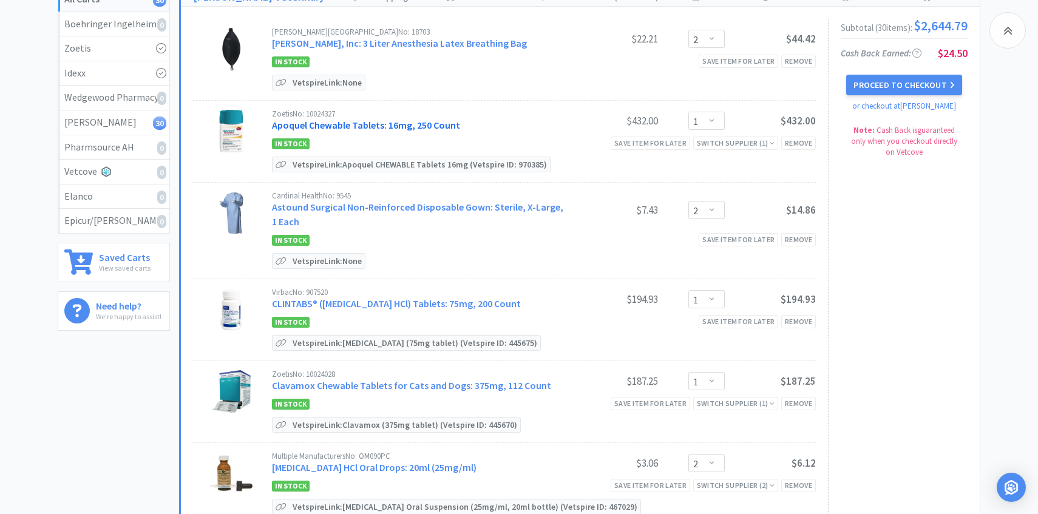
scroll to position [180, 0]
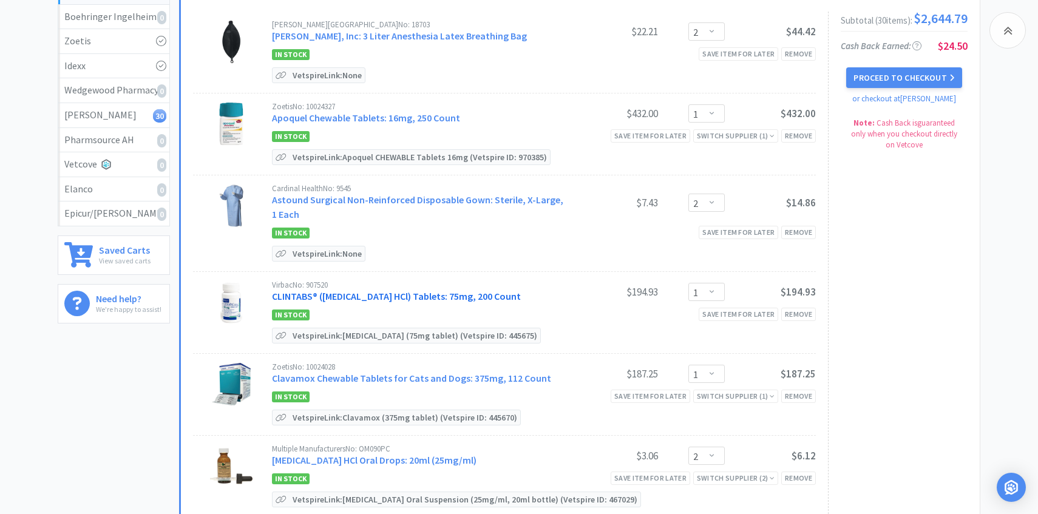
click at [491, 301] on link "CLINTABS® ([MEDICAL_DATA] HCl) Tablets: 75mg, 200 Count" at bounding box center [396, 296] width 249 height 12
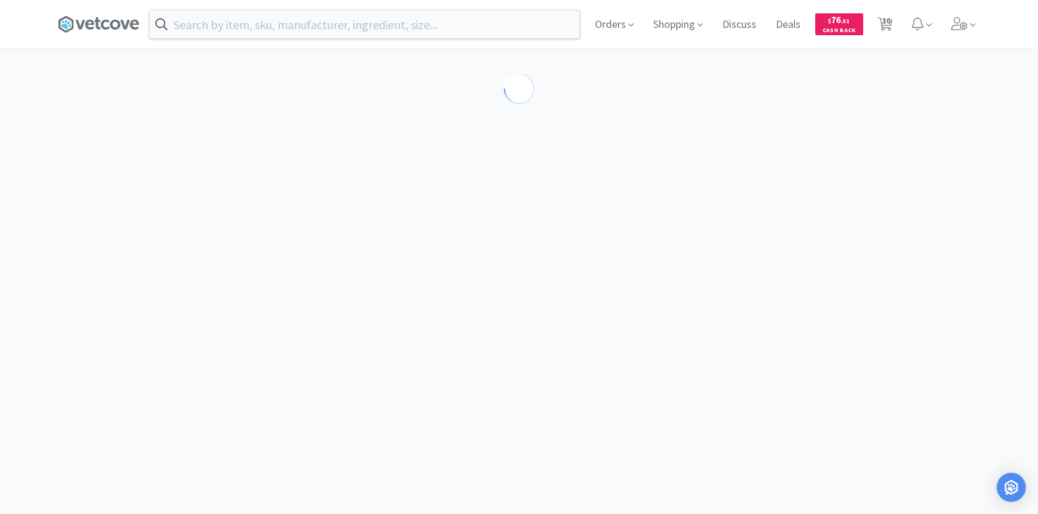
select select "188830"
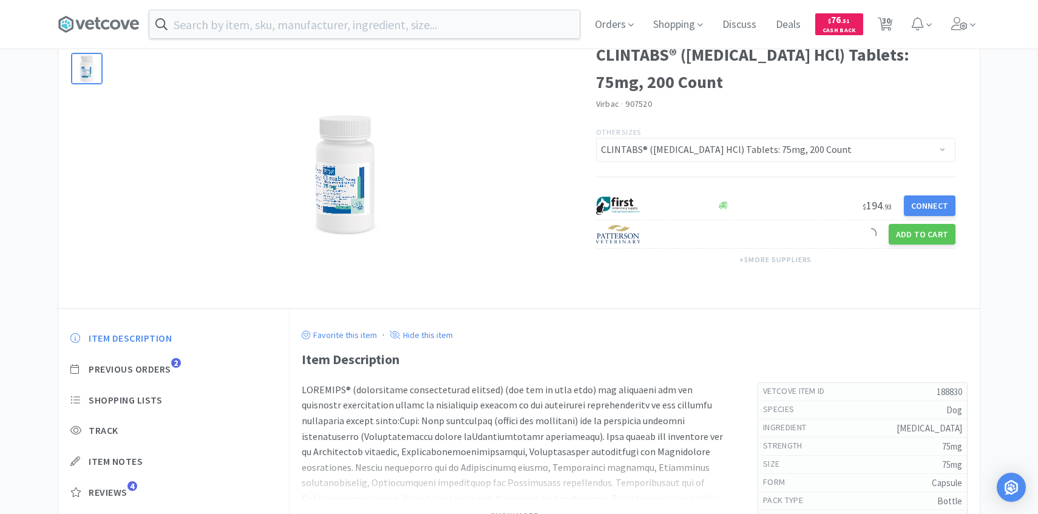
scroll to position [69, 0]
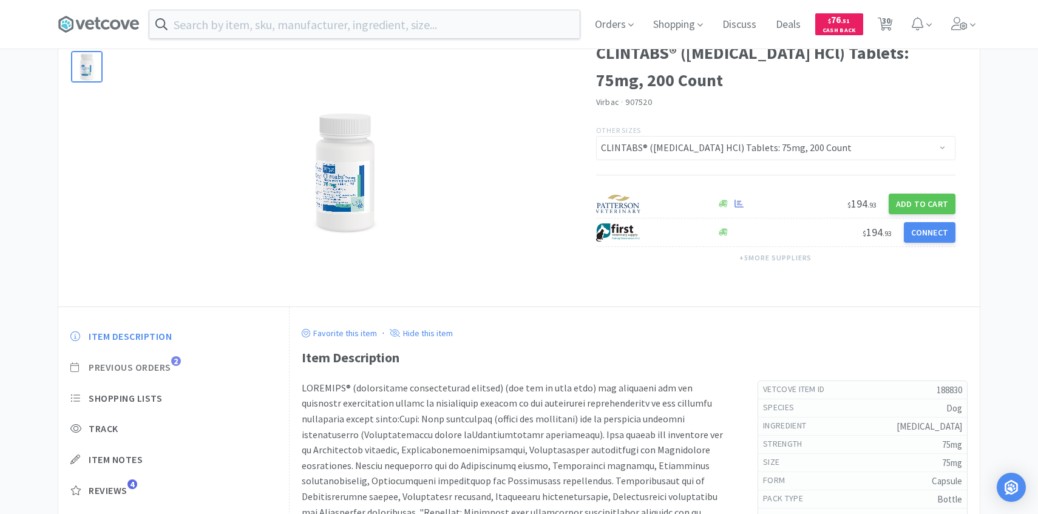
click at [163, 365] on span "Previous Orders" at bounding box center [130, 367] width 83 height 13
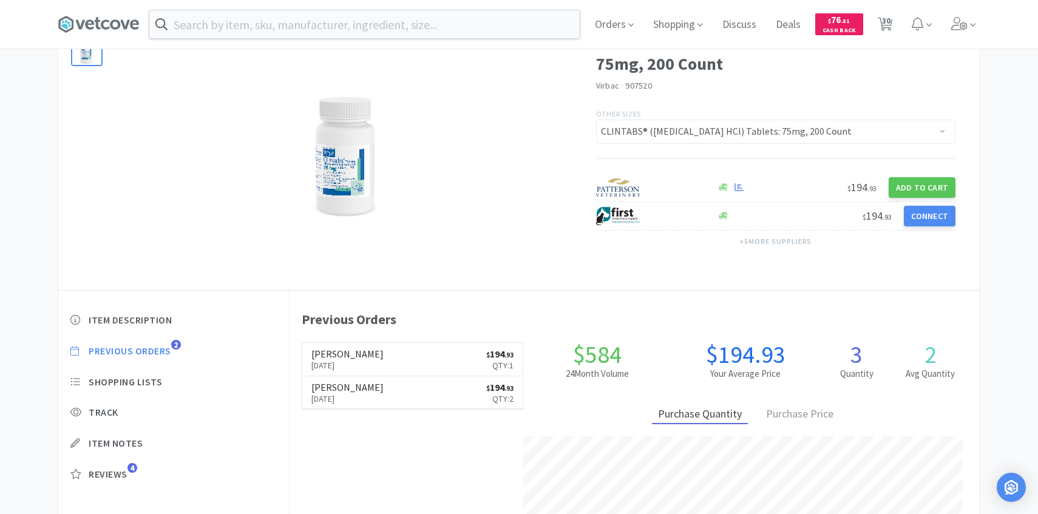
scroll to position [89, 0]
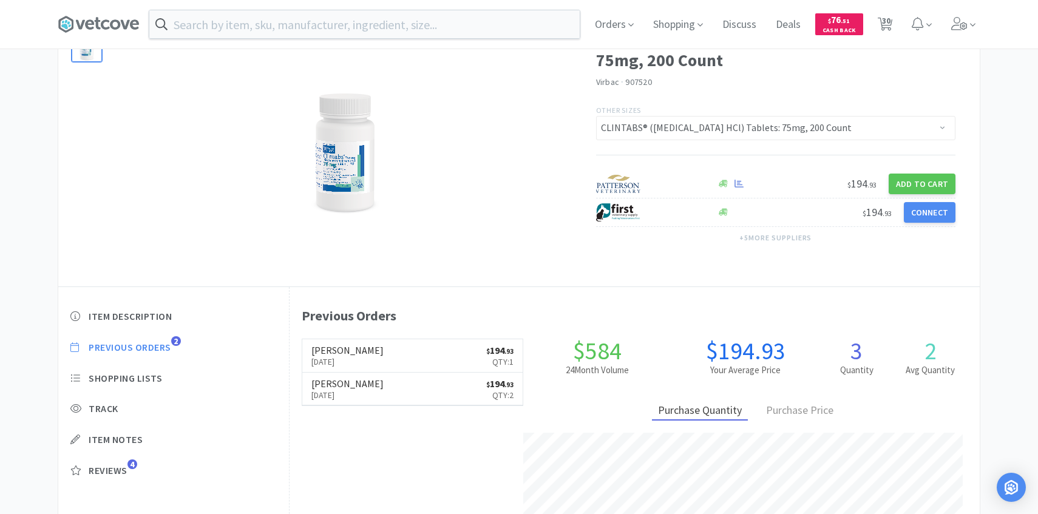
select select "2"
select select "1"
select select "2"
select select "1"
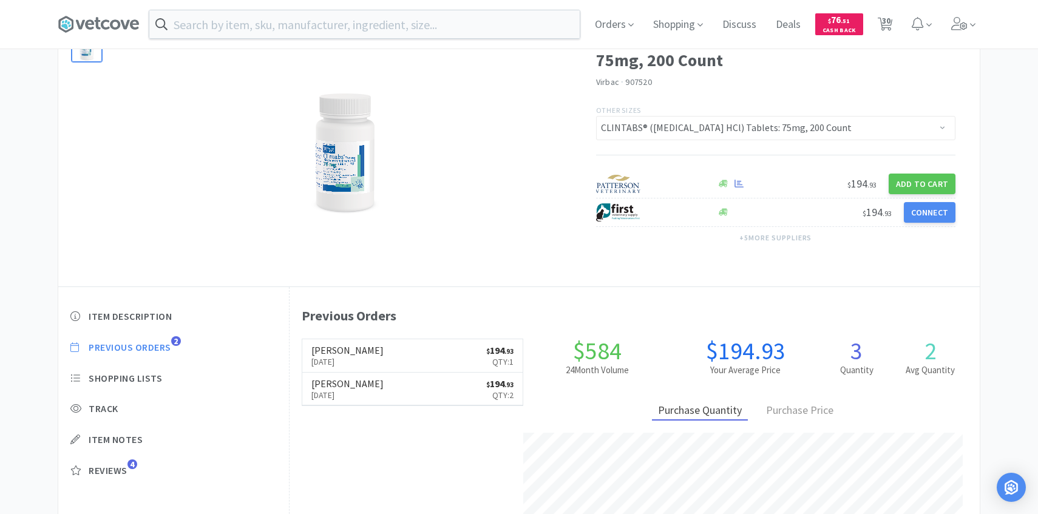
select select "2"
select select "1"
select select "3"
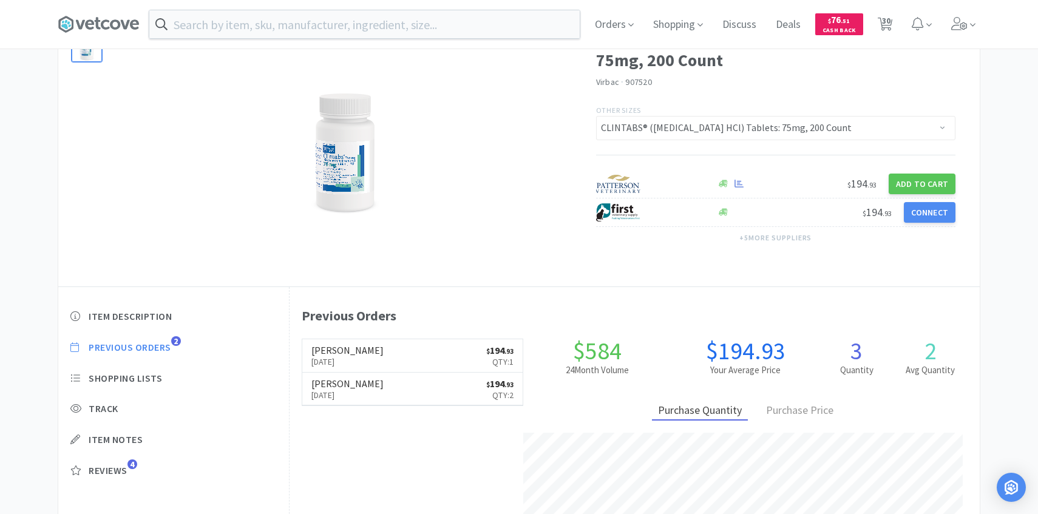
select select "4"
select select "3"
select select "1"
select select "6"
select select "1"
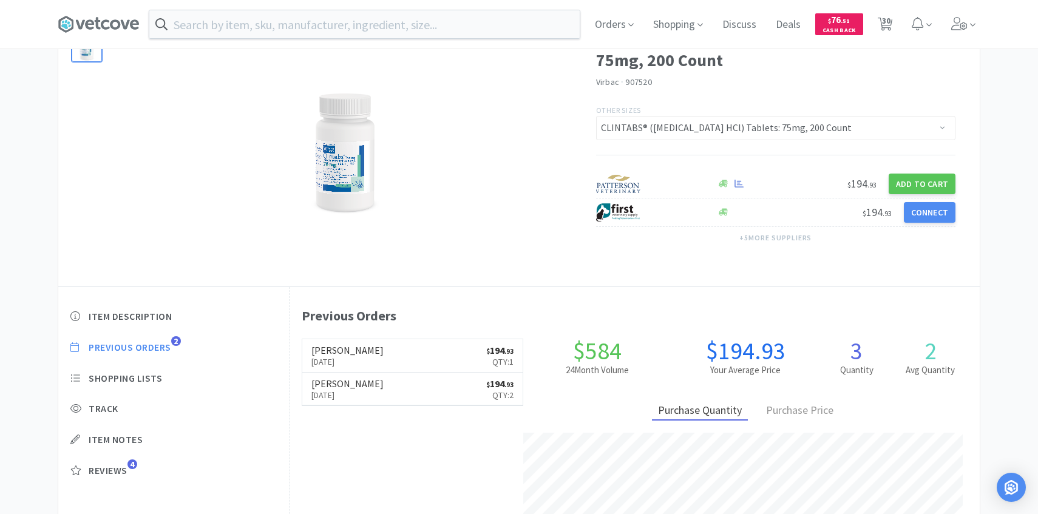
select select "1"
select select "2"
select select "1"
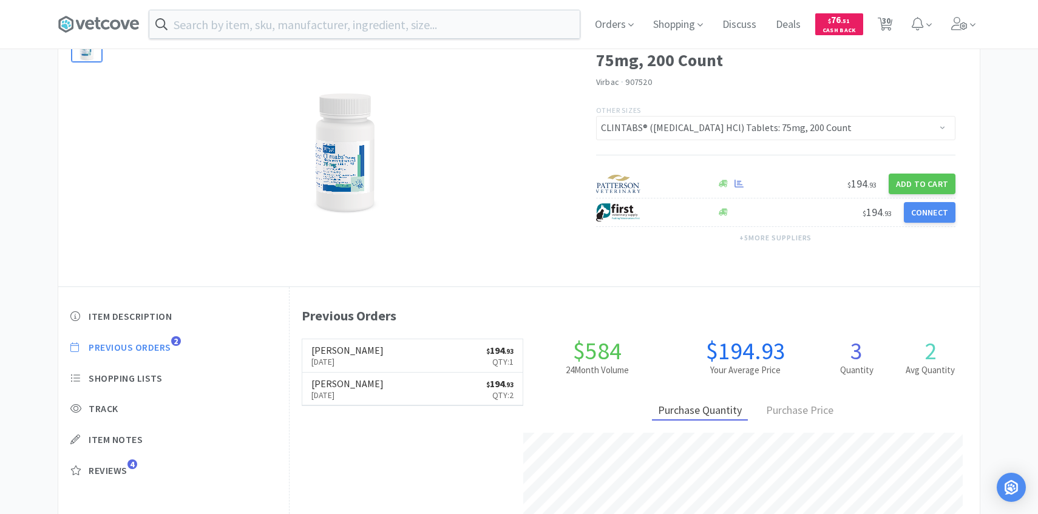
select select "3"
select select "1"
select select "2"
select select "3"
select select "2"
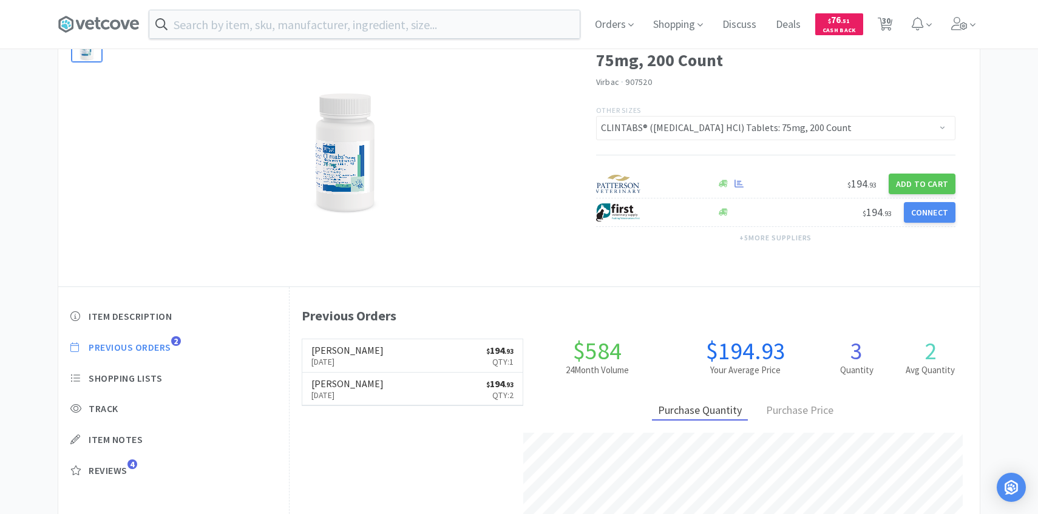
select select "3"
select select "1"
select select "4"
select select "6"
select select "1"
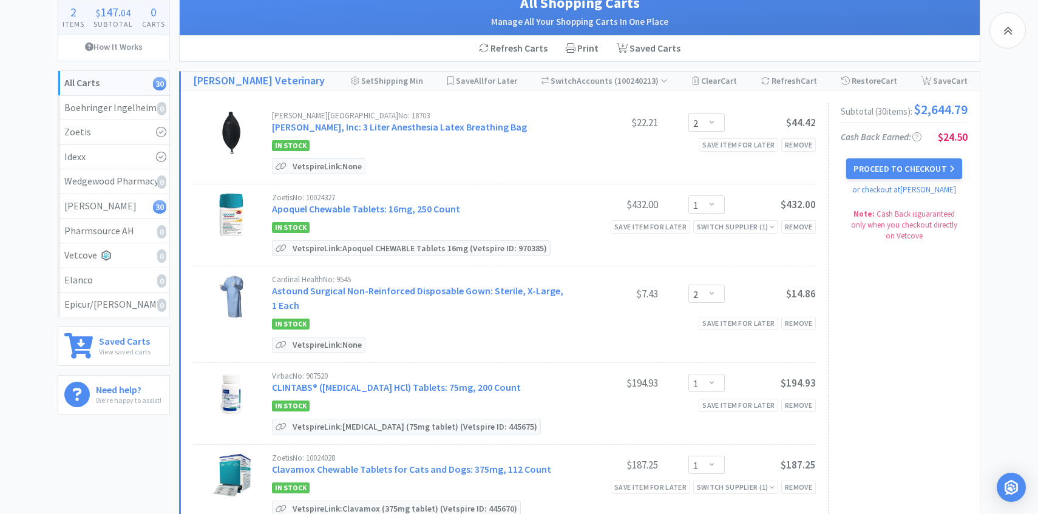
scroll to position [180, 0]
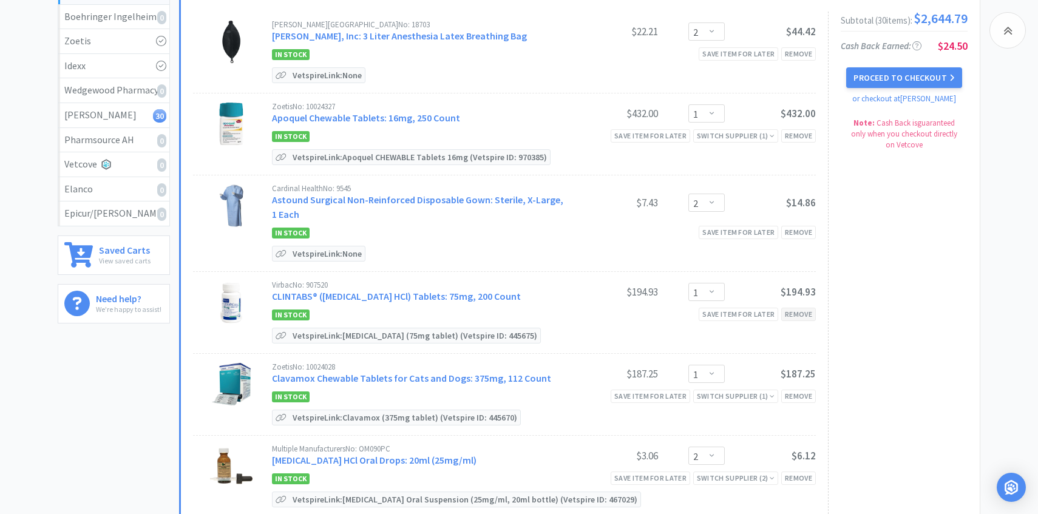
click at [790, 313] on div "Remove" at bounding box center [799, 314] width 35 height 13
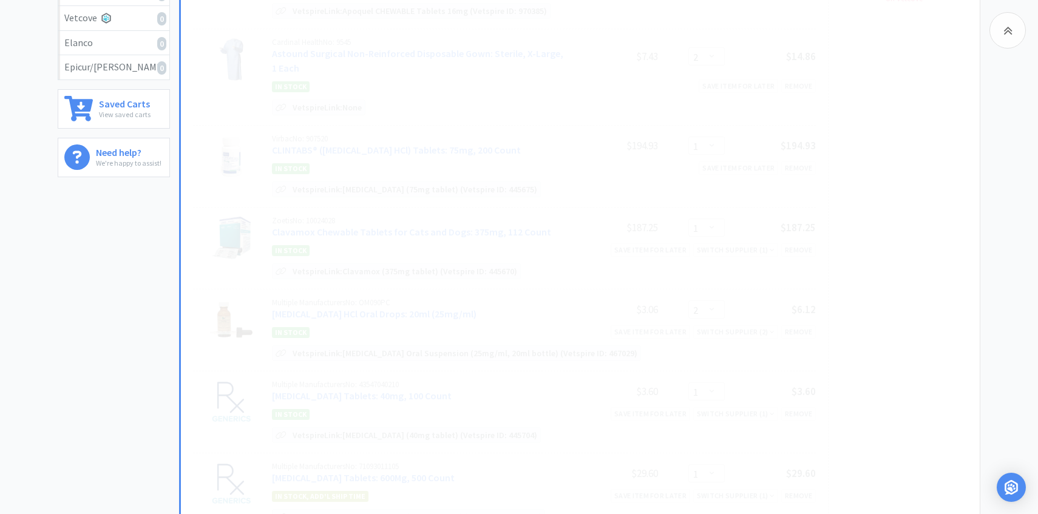
select select "2"
select select "1"
select select "3"
select select "4"
select select "3"
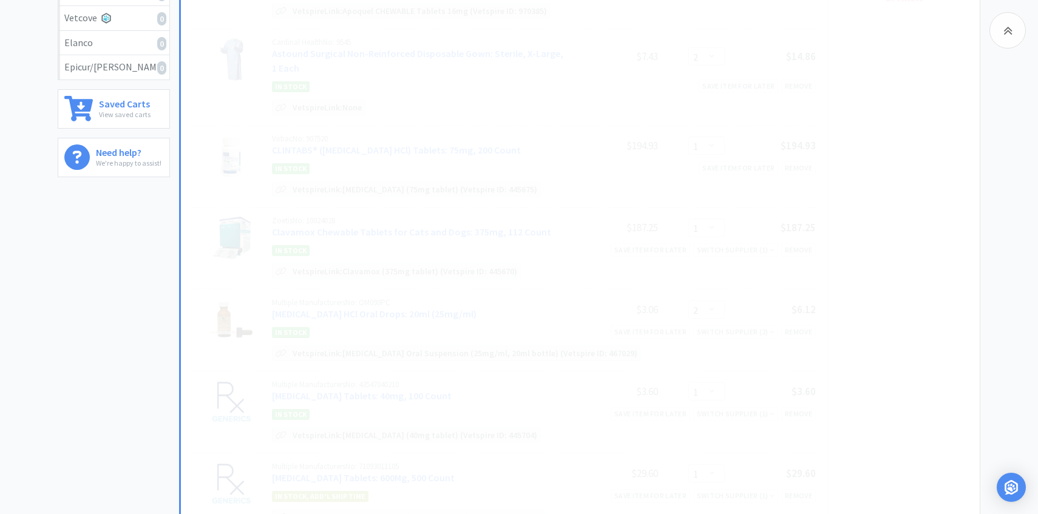
select select "1"
select select "6"
select select "1"
select select "2"
select select "1"
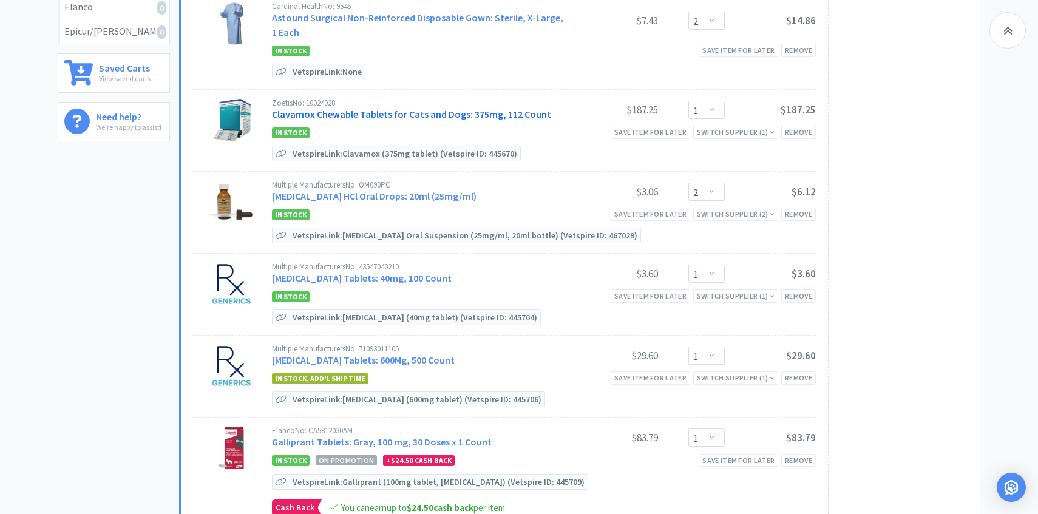
scroll to position [370, 0]
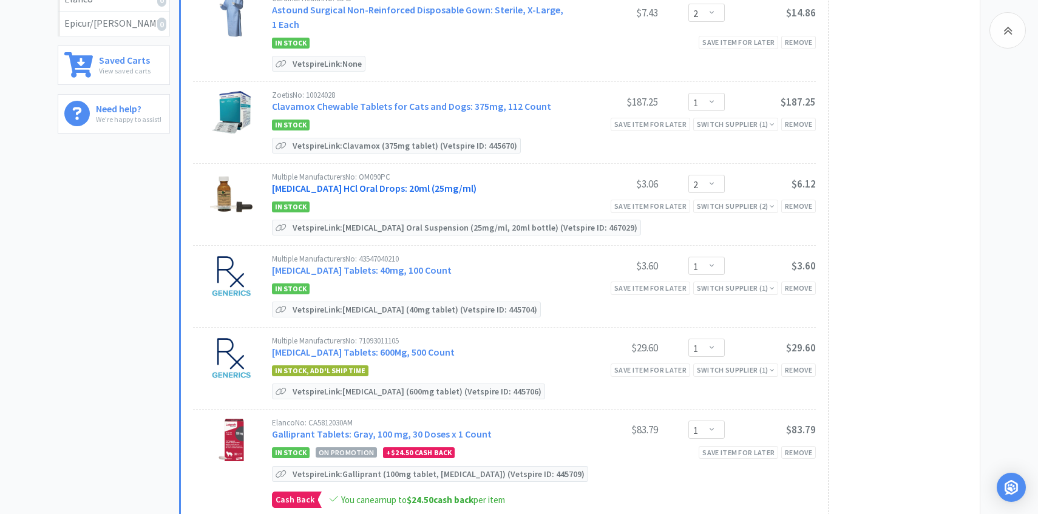
click at [412, 185] on link "[MEDICAL_DATA] HCl Oral Drops: 20ml (25mg/ml)" at bounding box center [374, 188] width 205 height 12
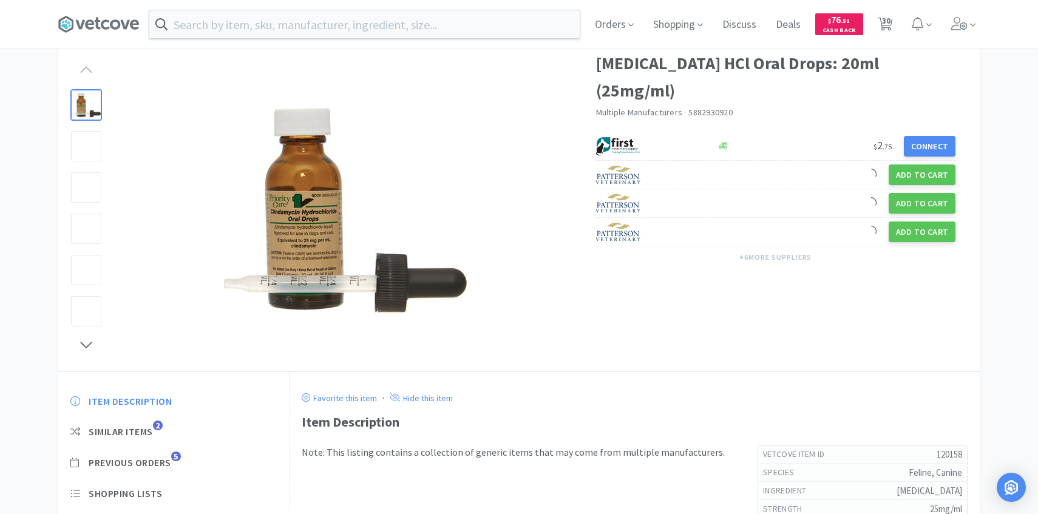
scroll to position [111, 0]
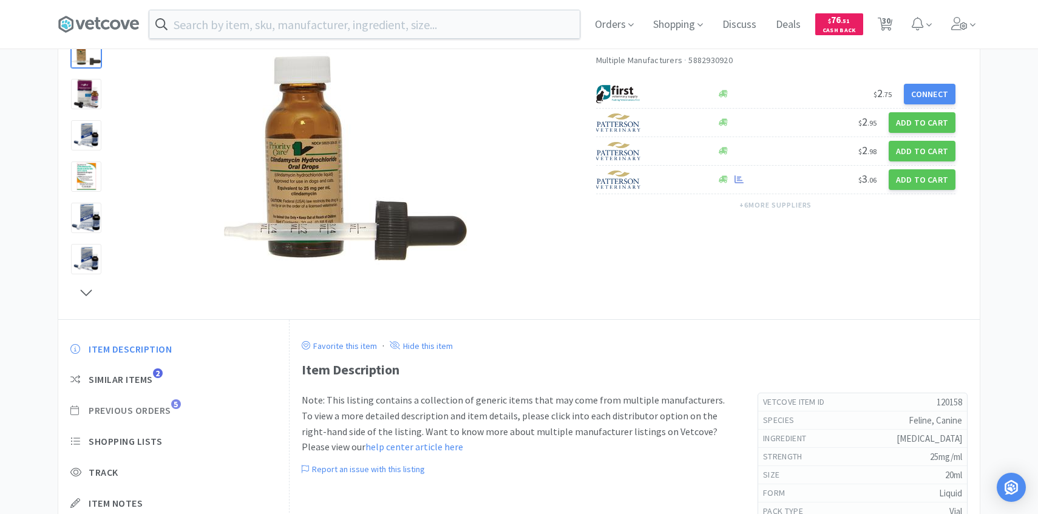
click at [160, 414] on span "Previous Orders" at bounding box center [130, 410] width 83 height 13
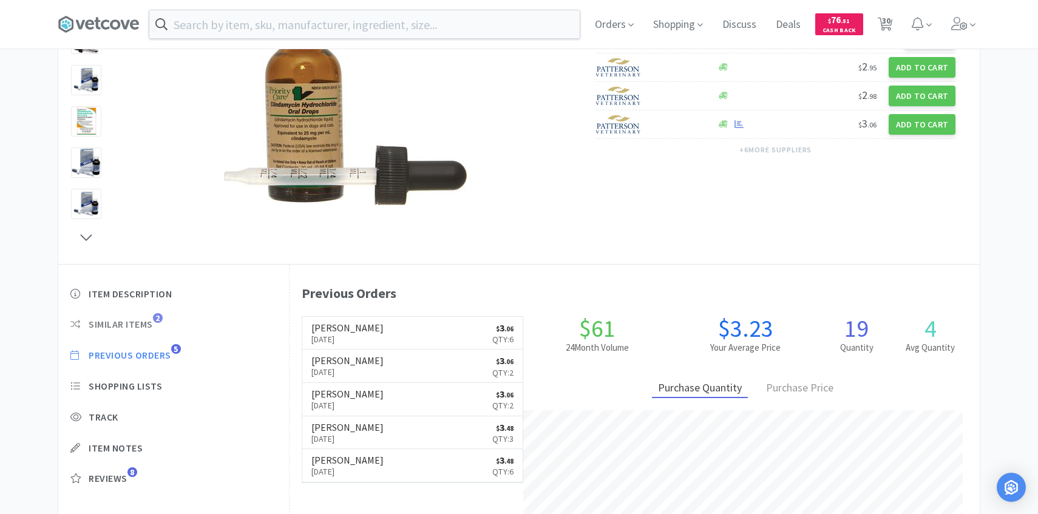
scroll to position [167, 0]
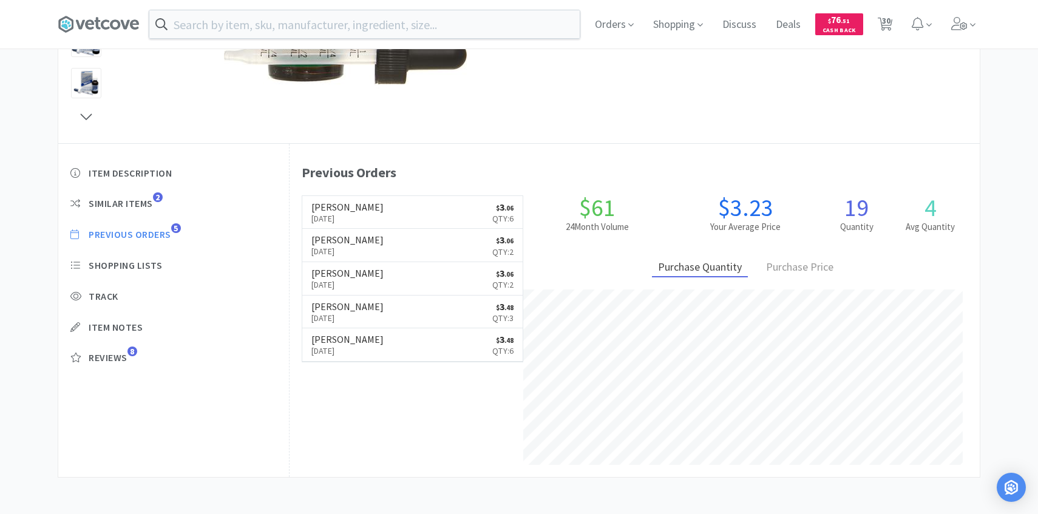
select select "2"
select select "1"
select select "2"
select select "1"
select select "2"
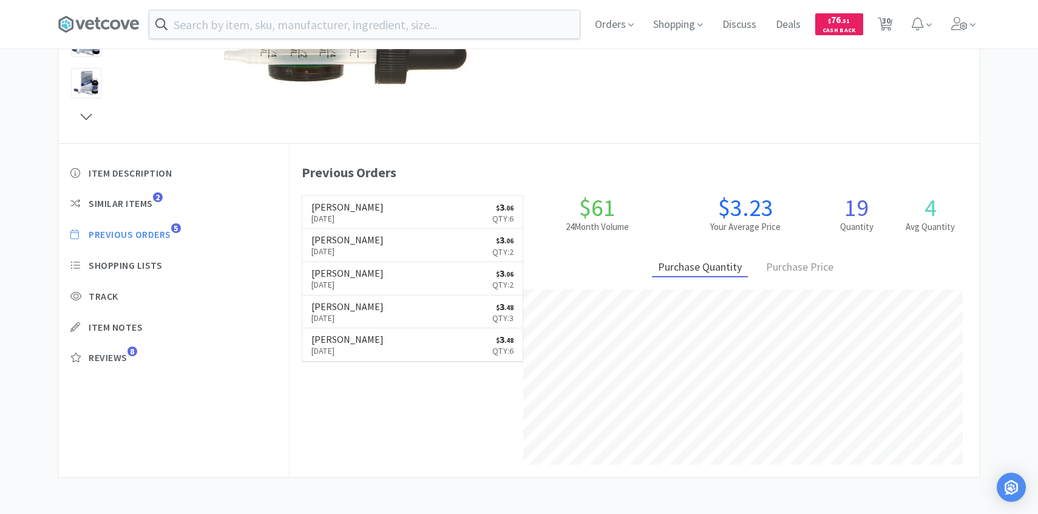
select select "1"
select select "3"
select select "4"
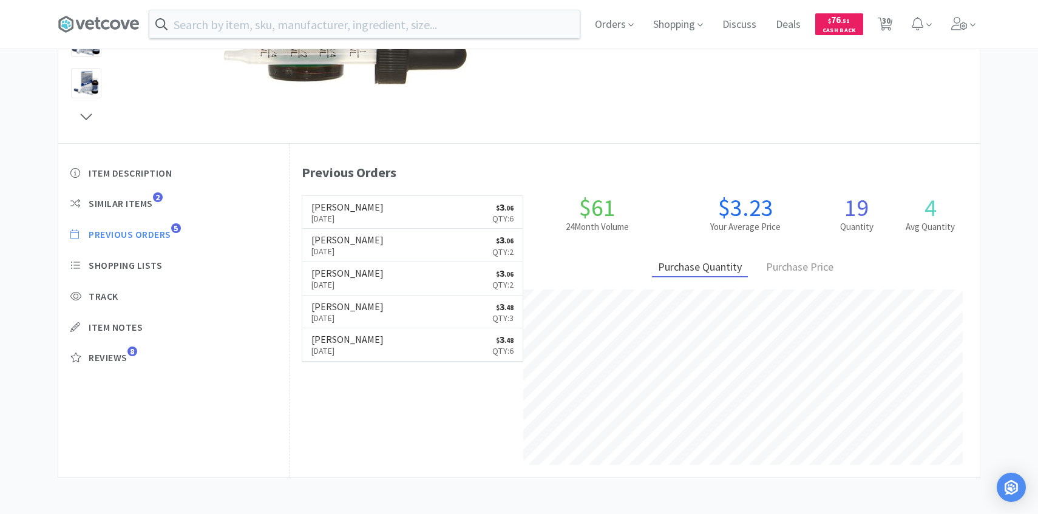
select select "3"
select select "1"
select select "6"
select select "1"
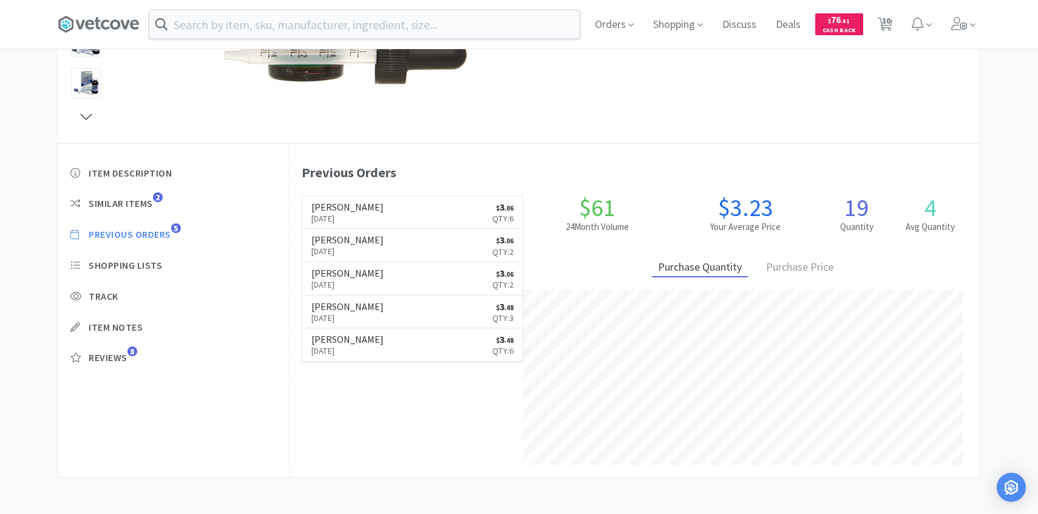
select select "2"
select select "1"
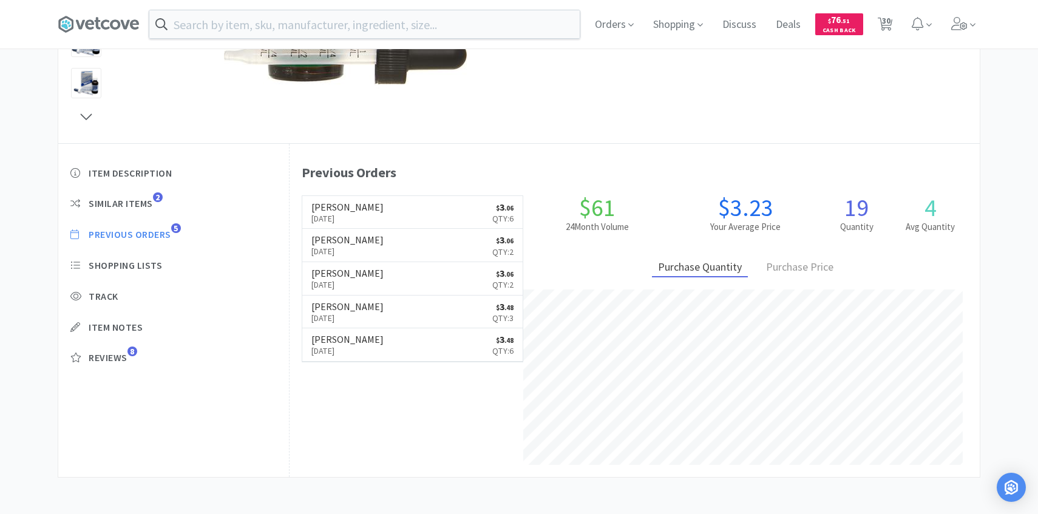
select select "3"
select select "1"
select select "2"
select select "3"
select select "2"
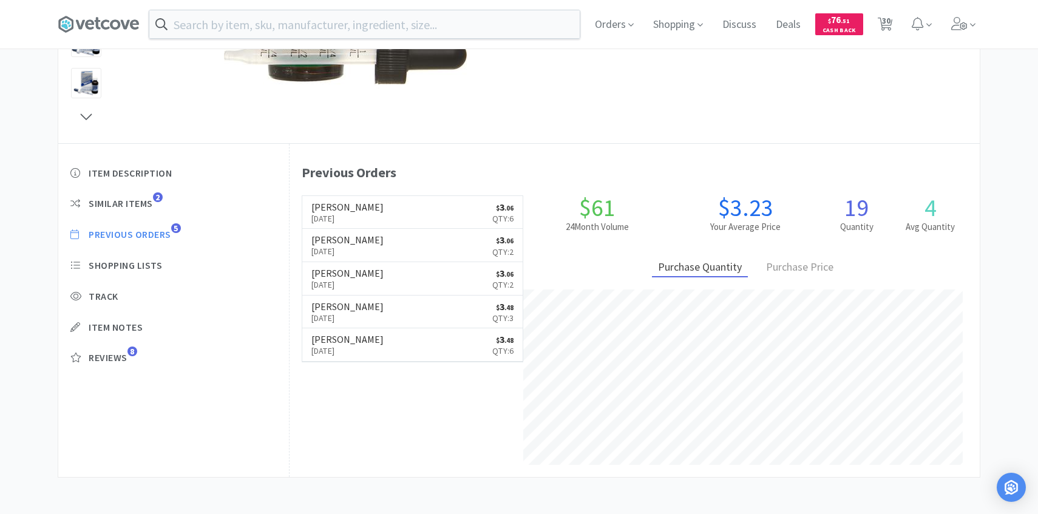
select select "3"
select select "1"
select select "4"
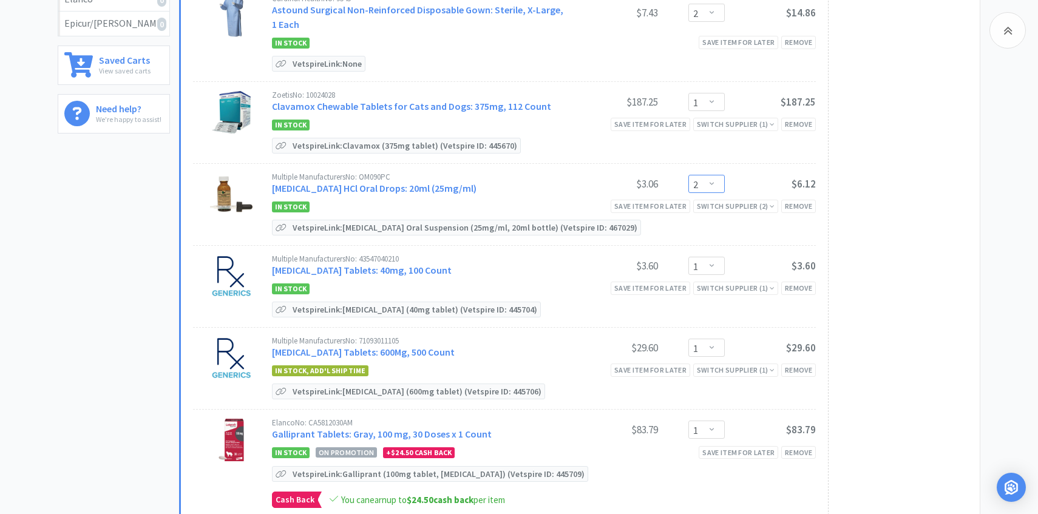
click at [690, 179] on select "Enter Quantity 1 2 3 4 5 6 7 8 9 10 11 12 13 14 15 16 17 18 19 20 Enter Quantity" at bounding box center [707, 184] width 36 height 18
click at [689, 175] on select "Enter Quantity 1 2 3 4 5 6 7 8 9 10 11 12 13 14 15 16 17 18 19 20 Enter Quantity" at bounding box center [707, 184] width 36 height 18
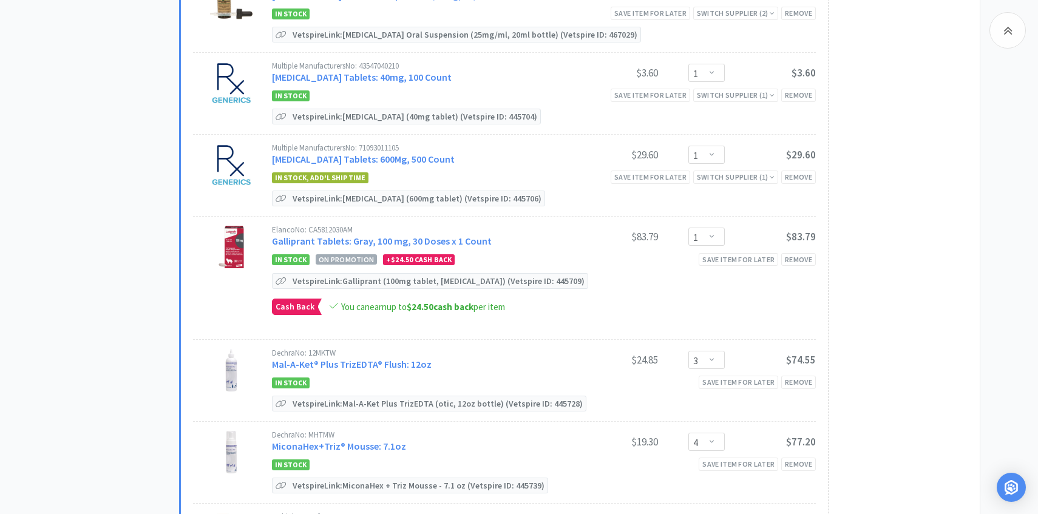
scroll to position [564, 0]
click at [455, 242] on link "Galliprant Tablets: Gray, 100 mg, 30 Doses x 1 Count" at bounding box center [382, 240] width 220 height 12
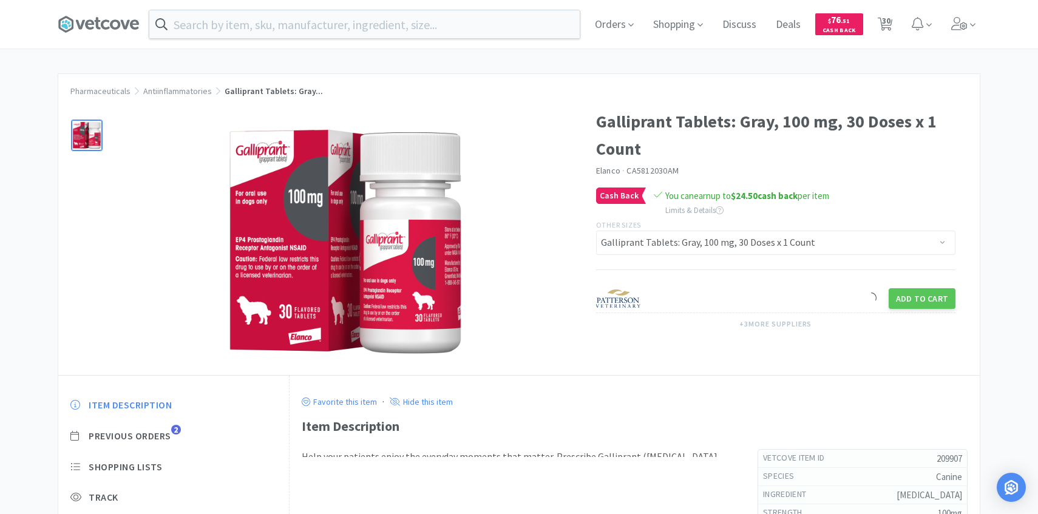
scroll to position [92, 0]
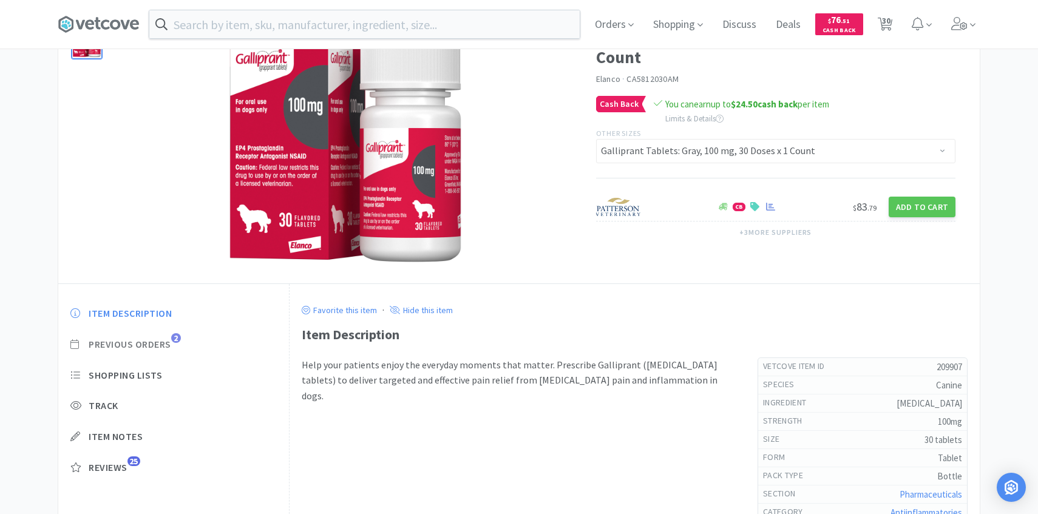
click at [165, 341] on span "Previous Orders" at bounding box center [130, 344] width 83 height 13
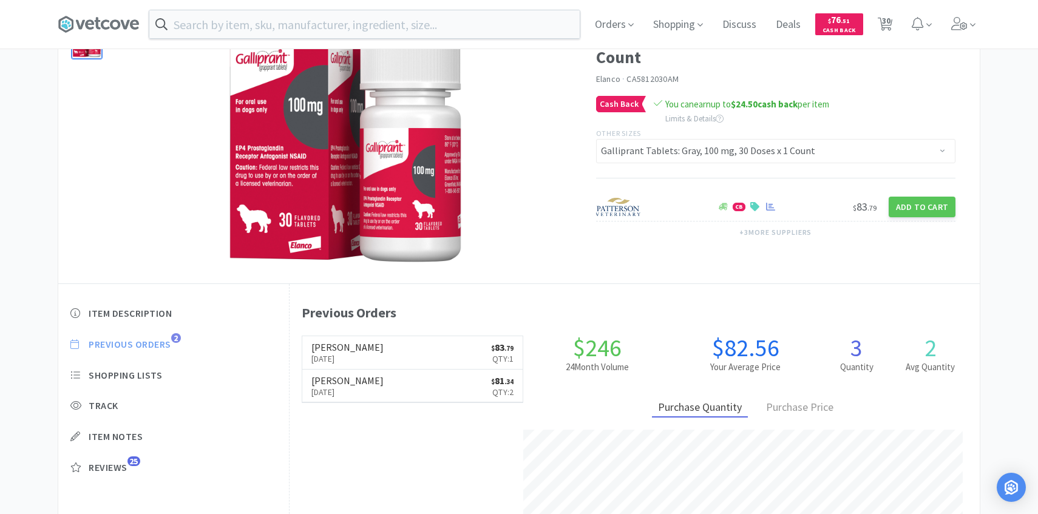
scroll to position [333, 690]
click at [402, 352] on link "[PERSON_NAME] [DATE] $ 83 . 79 Qty: 1" at bounding box center [412, 352] width 221 height 33
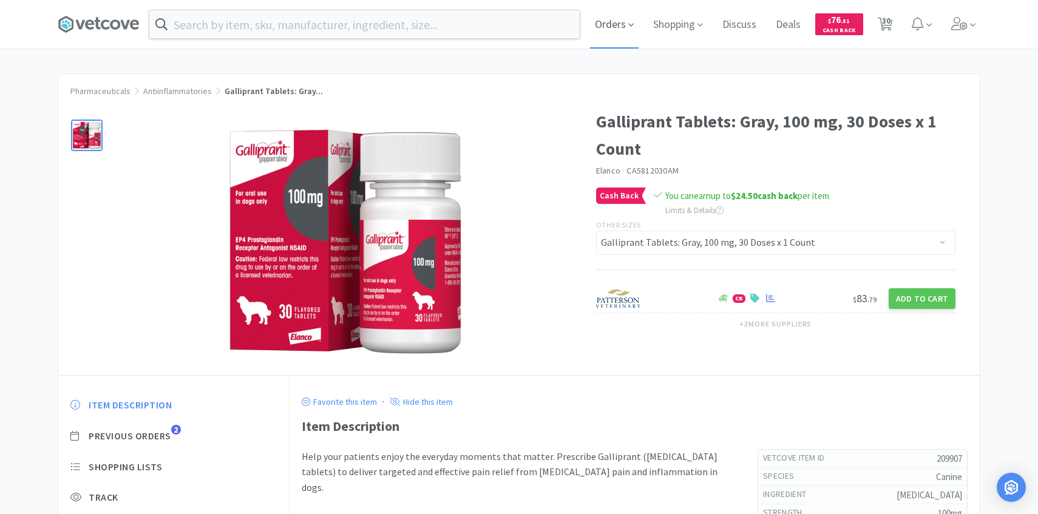
click at [621, 24] on span "Orders" at bounding box center [614, 24] width 49 height 49
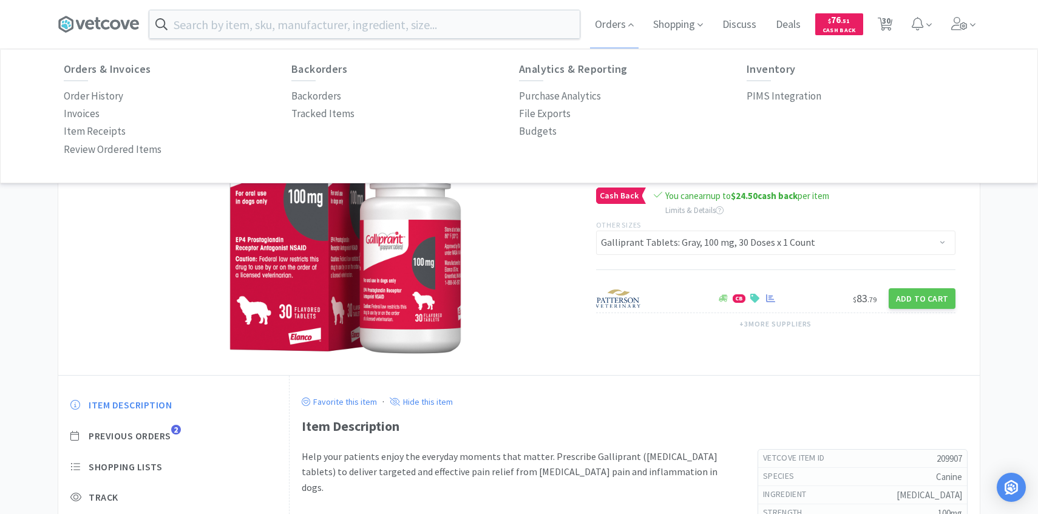
click at [804, 98] on p "PIMS Integration" at bounding box center [784, 96] width 75 height 16
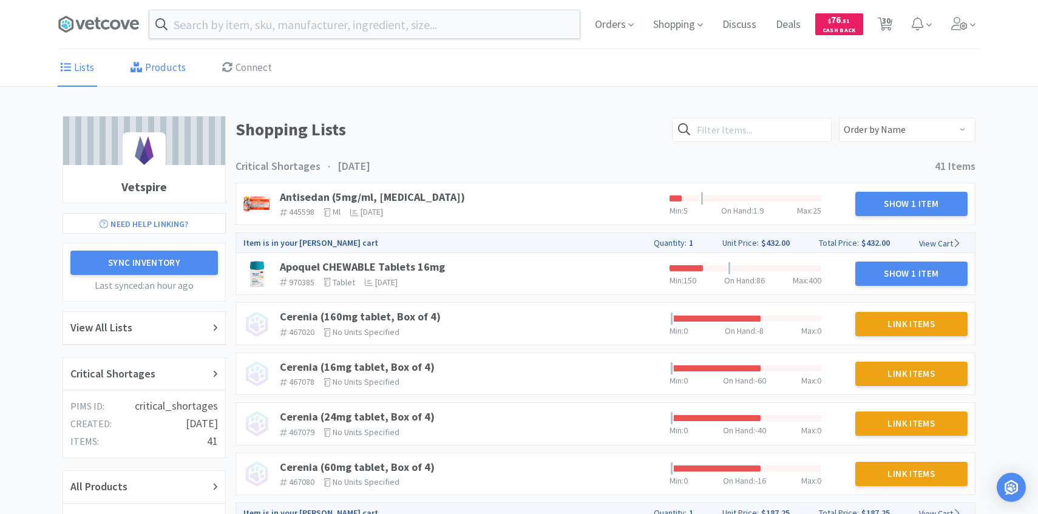
click at [156, 68] on link "Products" at bounding box center [158, 68] width 61 height 37
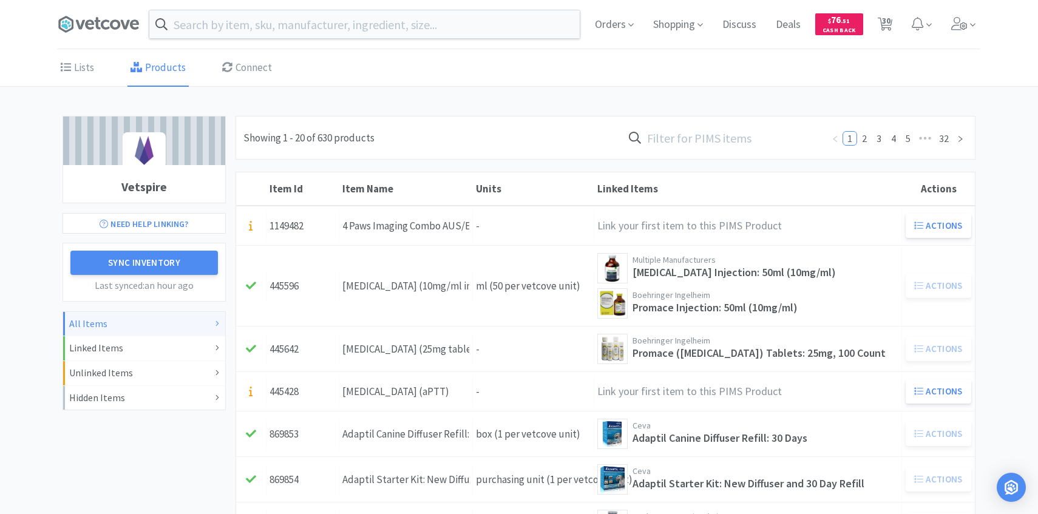
click at [743, 141] on input "text" at bounding box center [723, 138] width 200 height 28
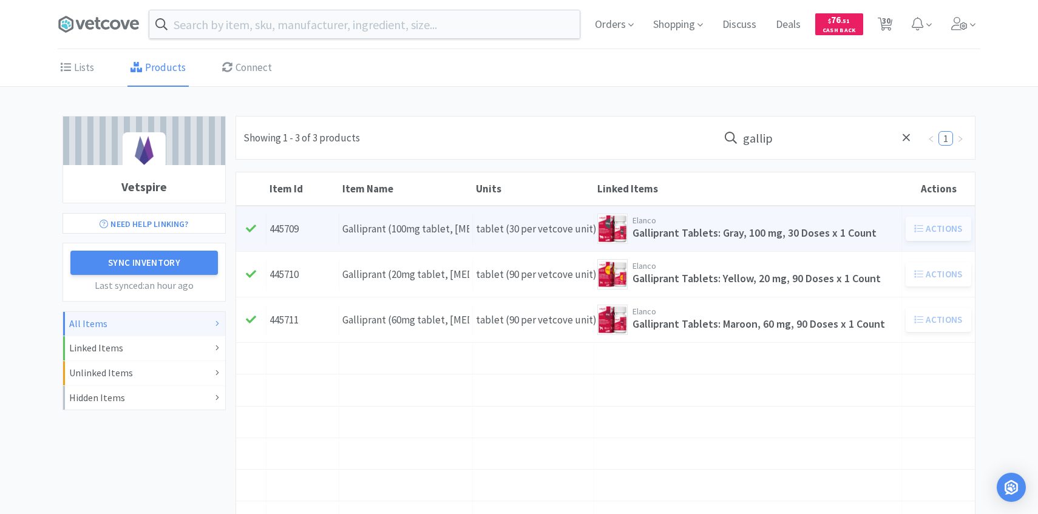
click at [513, 236] on div "Units tablet (30 per vetcove unit)" at bounding box center [533, 229] width 121 height 31
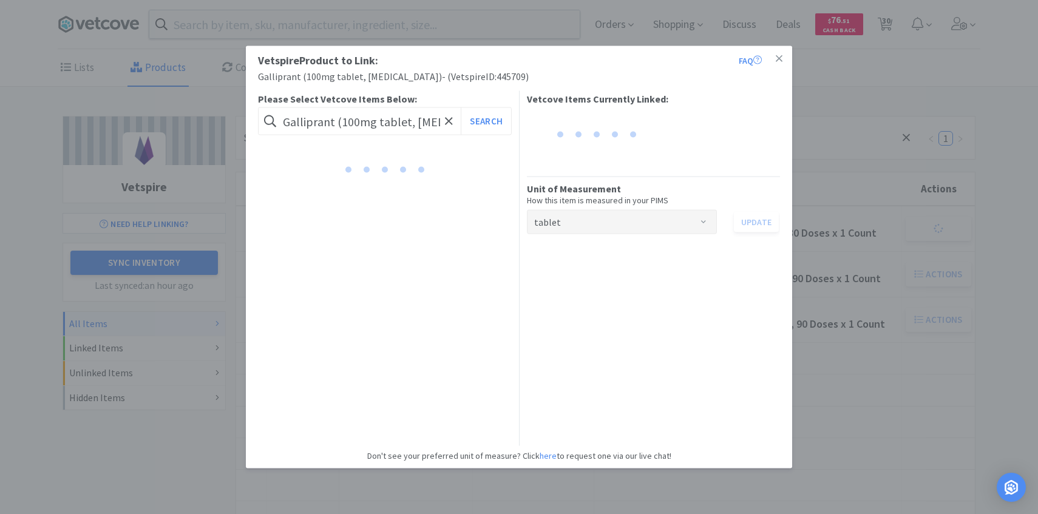
scroll to position [0, 29]
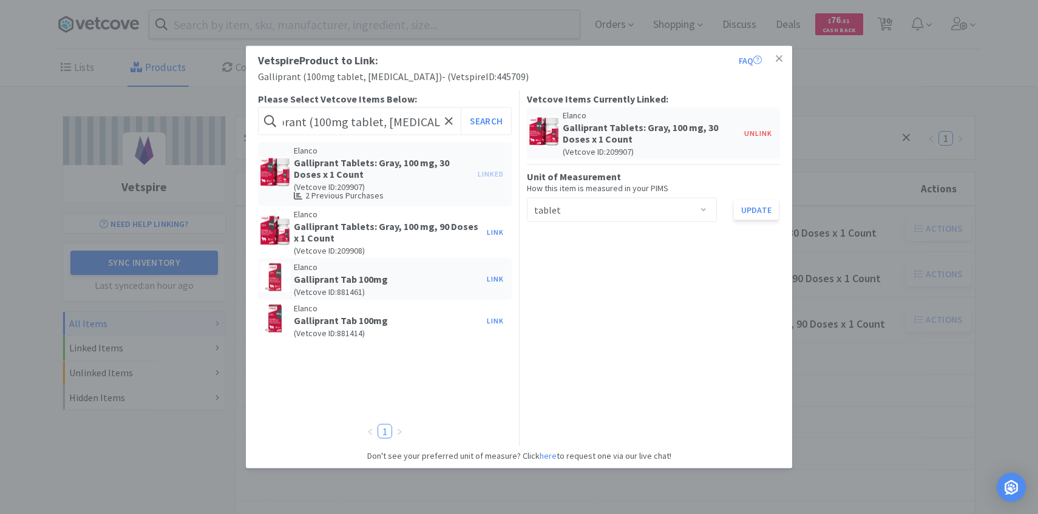
click at [881, 303] on div "Vetspire Product to Link: FAQ Galliprant (100mg tablet, [MEDICAL_DATA]) - ( Vet…" at bounding box center [519, 257] width 1038 height 514
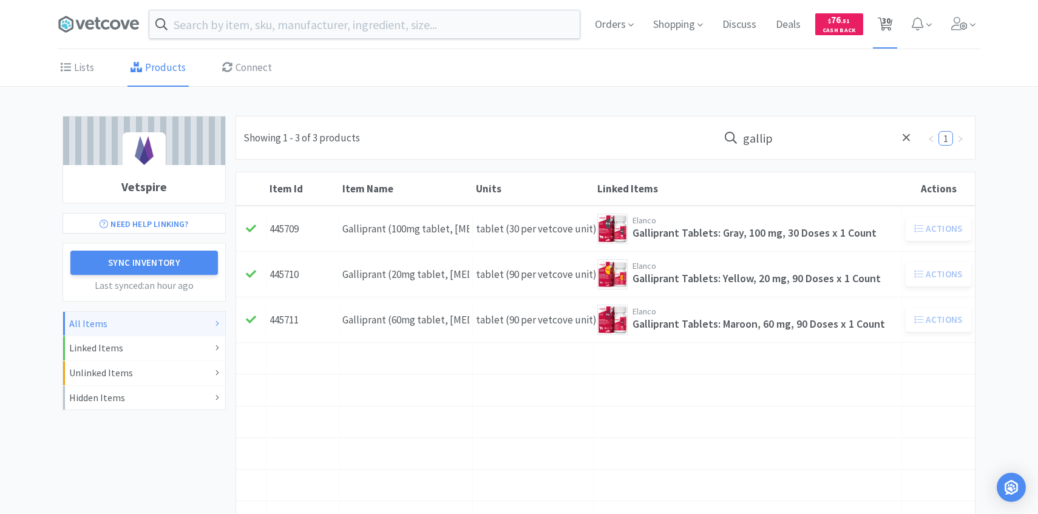
click at [894, 22] on span "30" at bounding box center [885, 24] width 25 height 49
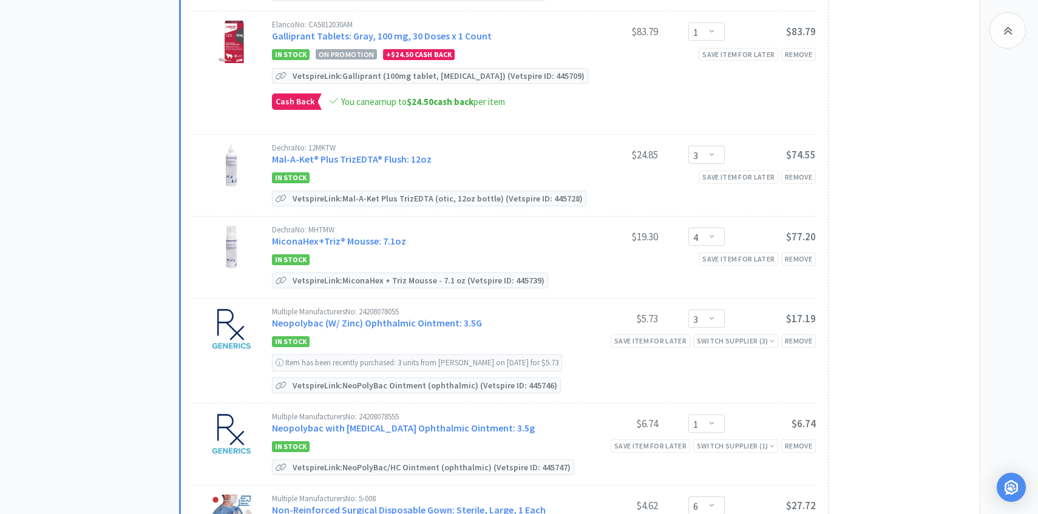
scroll to position [771, 0]
